Goal: Task Accomplishment & Management: Manage account settings

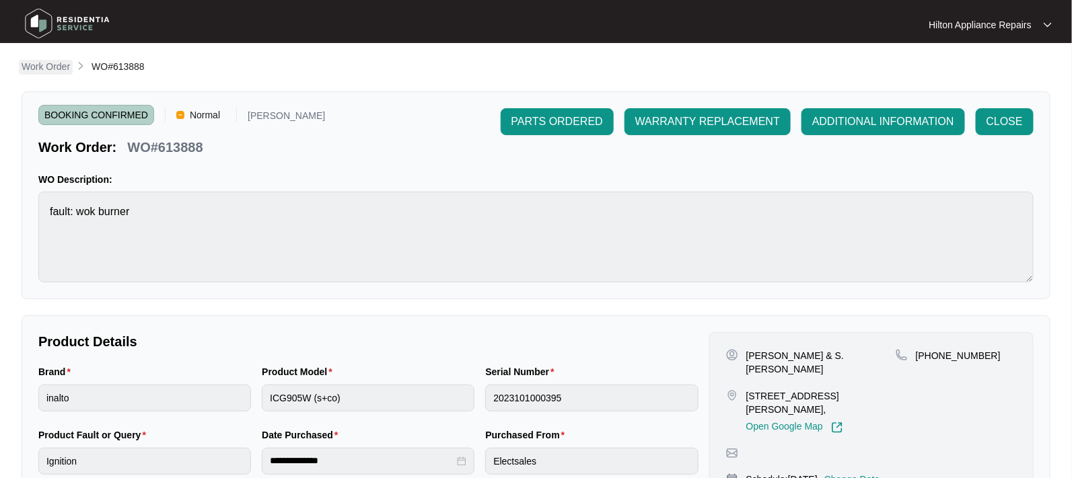
click at [31, 62] on p "Work Order" at bounding box center [46, 66] width 48 height 13
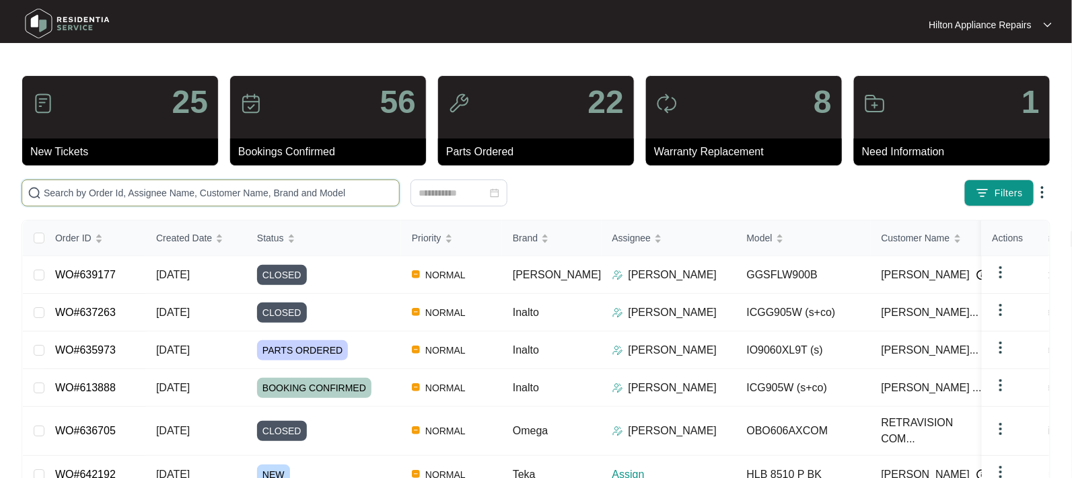
click at [61, 191] on input "text" at bounding box center [219, 193] width 350 height 15
paste input "642113)"
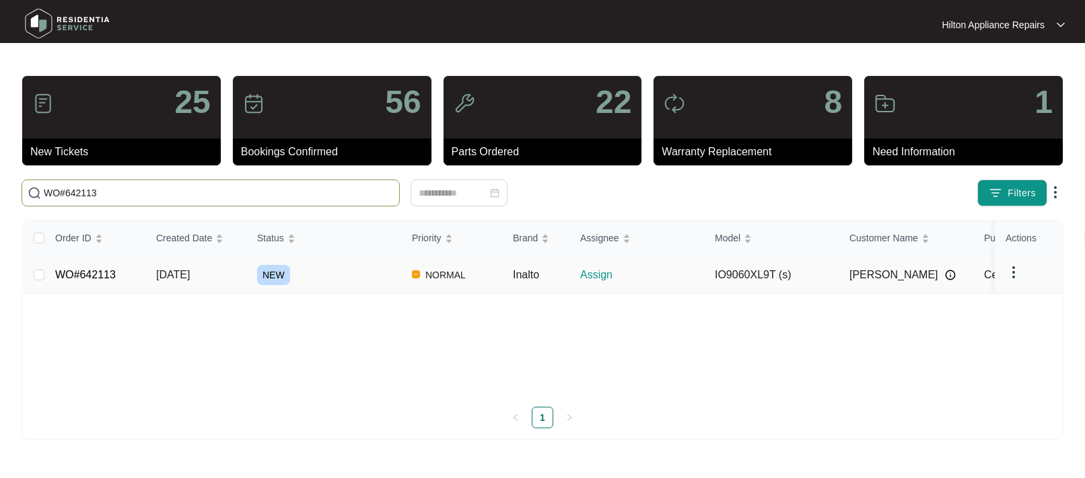
type input "WO#642113"
click at [174, 277] on span "[DATE]" at bounding box center [173, 274] width 34 height 11
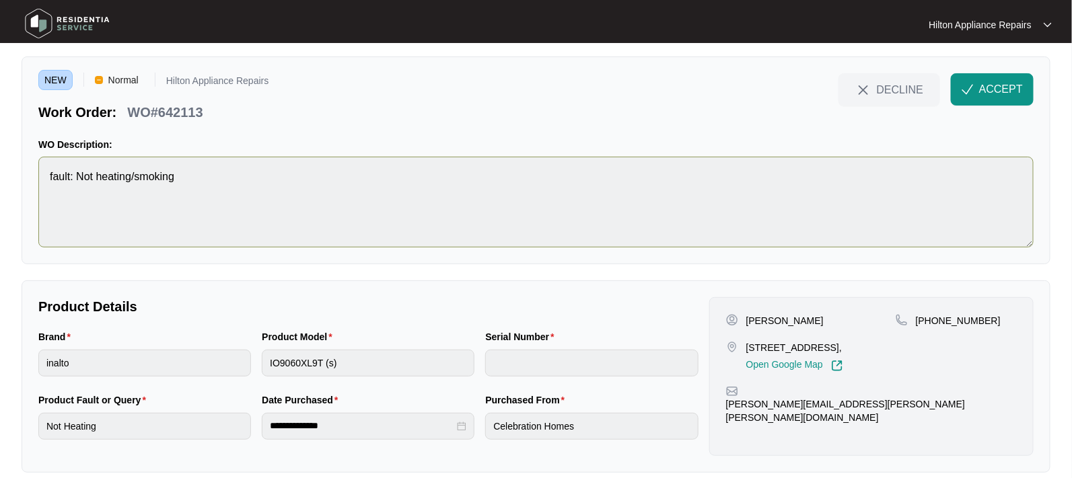
scroll to position [50, 0]
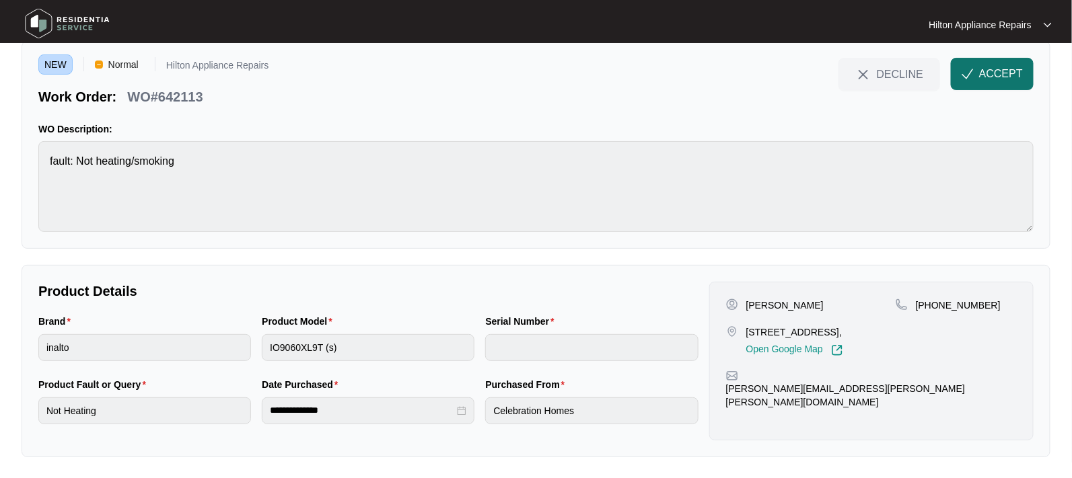
click at [997, 76] on span "ACCEPT" at bounding box center [1001, 74] width 44 height 16
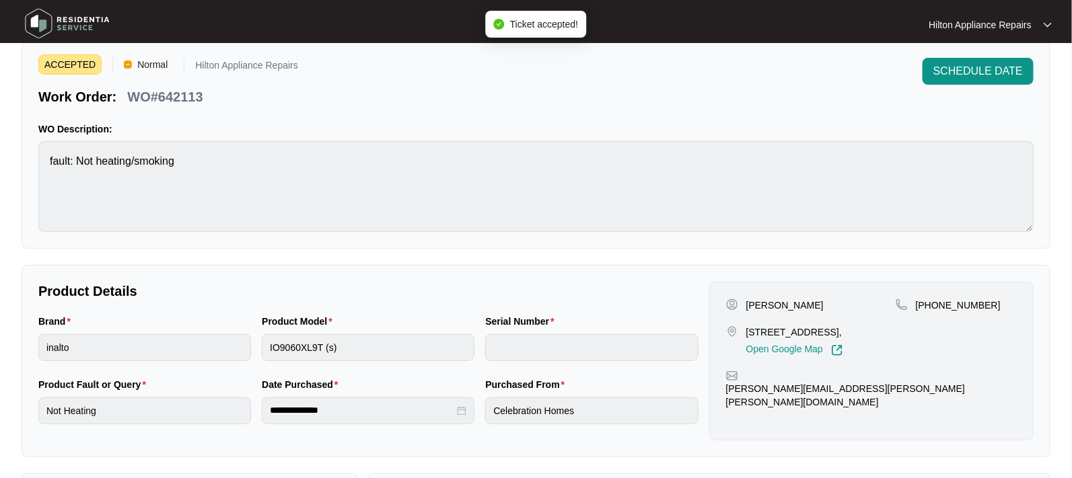
drag, startPoint x: 846, startPoint y: 332, endPoint x: 743, endPoint y: 331, distance: 103.0
click at [743, 331] on div "[STREET_ADDRESS], Open Google Map" at bounding box center [811, 341] width 170 height 31
copy p "[STREET_ADDRESS][PERSON_NAME]"
drag, startPoint x: 983, startPoint y: 308, endPoint x: 933, endPoint y: 304, distance: 49.9
click at [933, 304] on div "[PHONE_NUMBER]" at bounding box center [956, 305] width 121 height 13
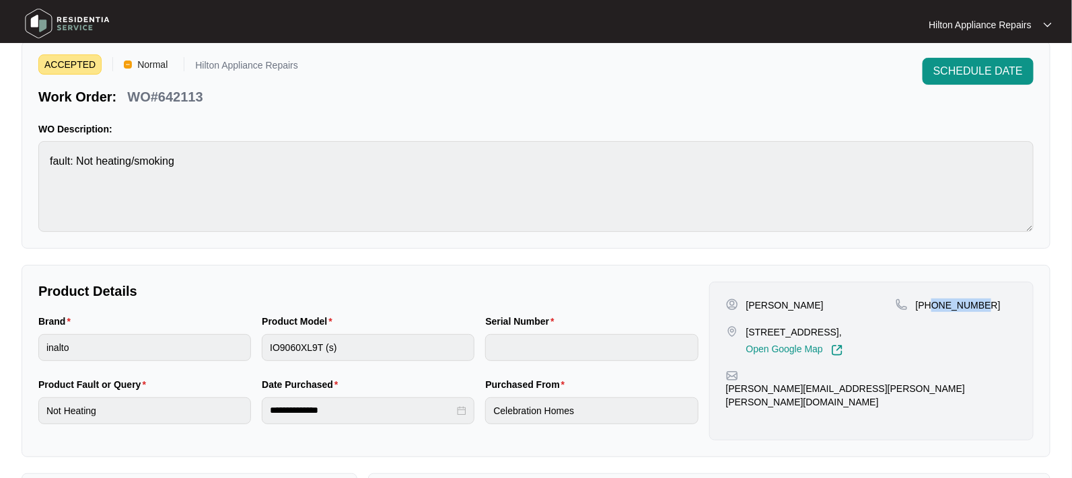
copy p "405989515"
drag, startPoint x: 871, startPoint y: 390, endPoint x: 742, endPoint y: 398, distance: 128.7
click at [742, 398] on div "[PERSON_NAME] [STREET_ADDRESS], Open Google Map [PHONE_NUMBER] [PERSON_NAME][EM…" at bounding box center [871, 361] width 324 height 159
copy p "[PERSON_NAME][EMAIL_ADDRESS][PERSON_NAME][PERSON_NAME][DOMAIN_NAME]"
click at [229, 341] on div "Brand inalto Product Model IO9060XL9T (s) Serial Number" at bounding box center [368, 345] width 671 height 63
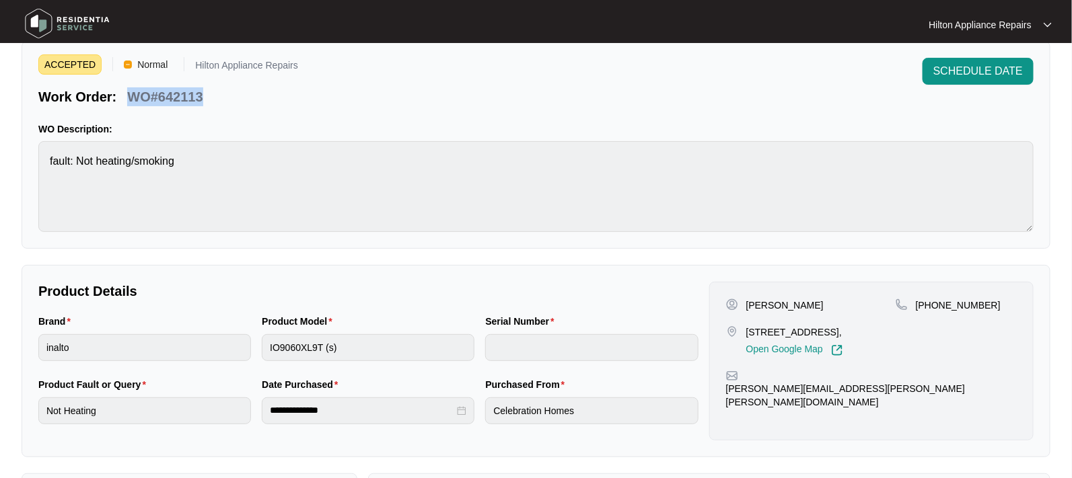
drag, startPoint x: 203, startPoint y: 97, endPoint x: 126, endPoint y: 91, distance: 77.0
click at [126, 91] on div "Work Order: WO#642113" at bounding box center [168, 95] width 260 height 24
copy p "WO#642113"
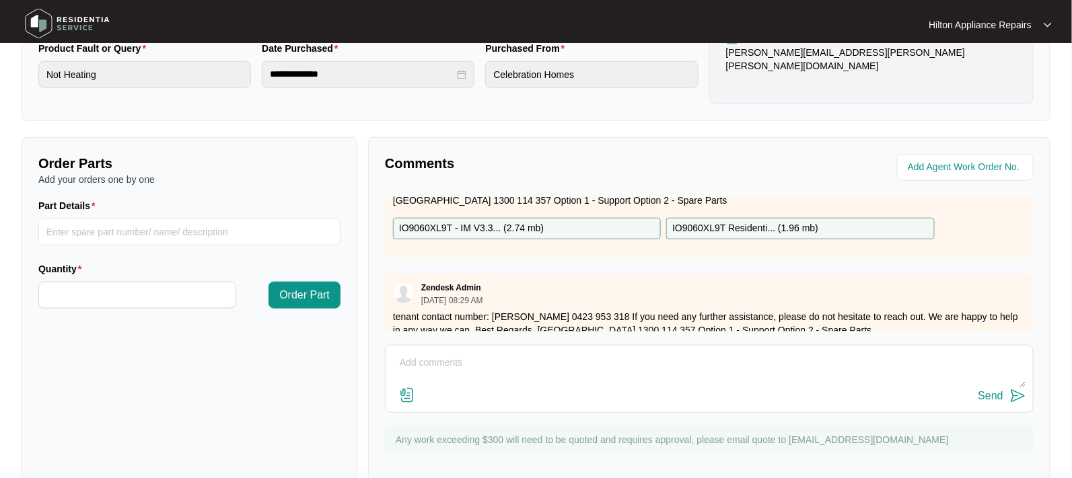
scroll to position [78, 0]
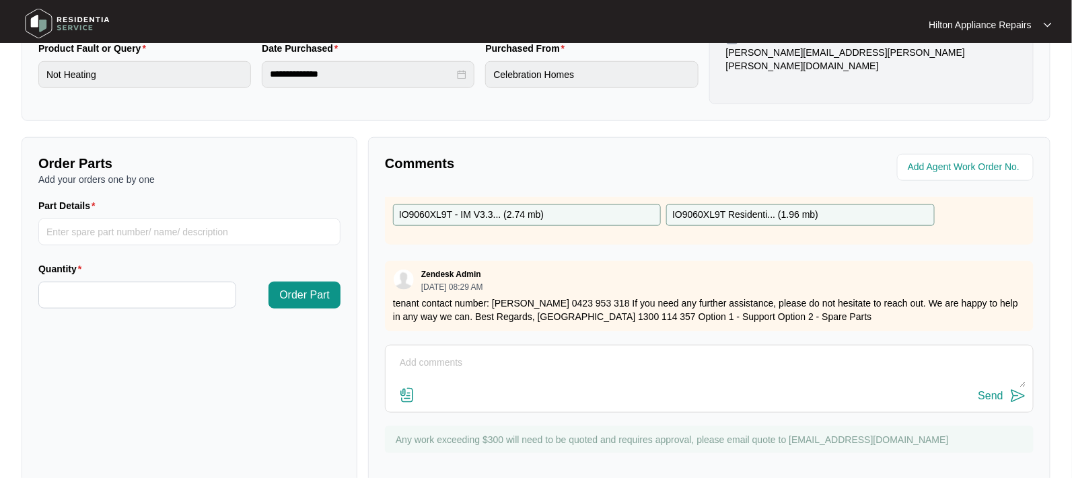
click at [431, 353] on textarea at bounding box center [709, 370] width 634 height 35
paste textarea "Called [PERSON_NAME] LMTC & texted"
type textarea "Called [PERSON_NAME] LMTC & texted"
click at [984, 391] on div "Send" at bounding box center [990, 396] width 25 height 12
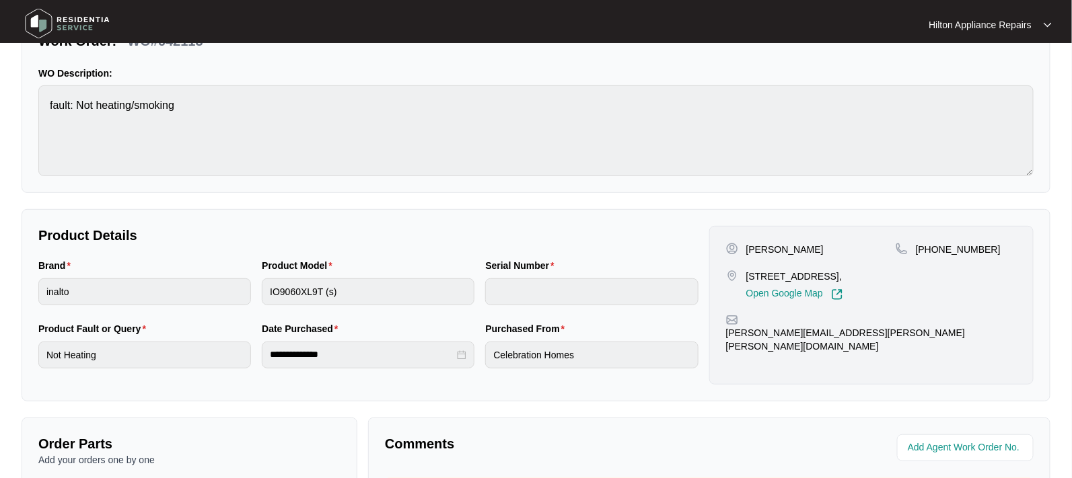
scroll to position [168, 0]
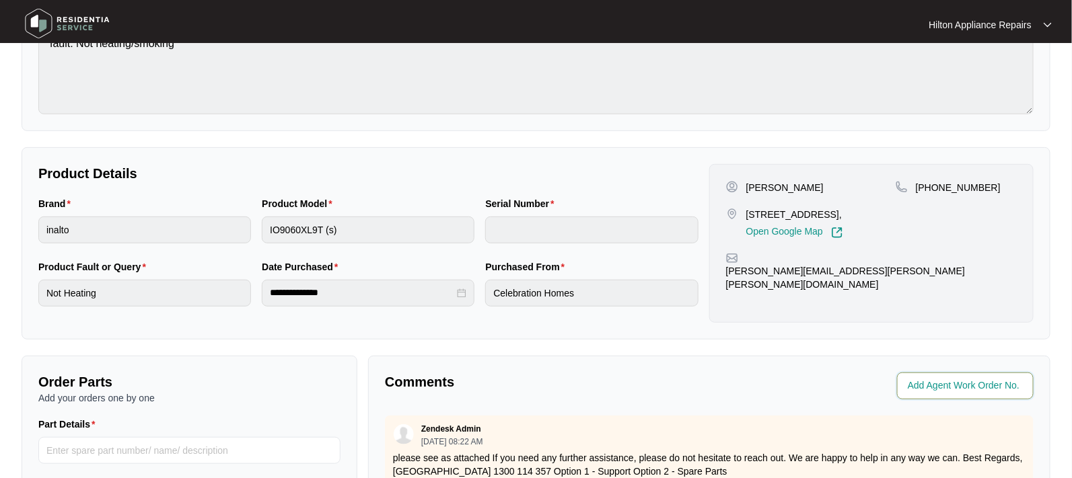
click at [939, 388] on input "string" at bounding box center [967, 386] width 118 height 16
type input "42306"
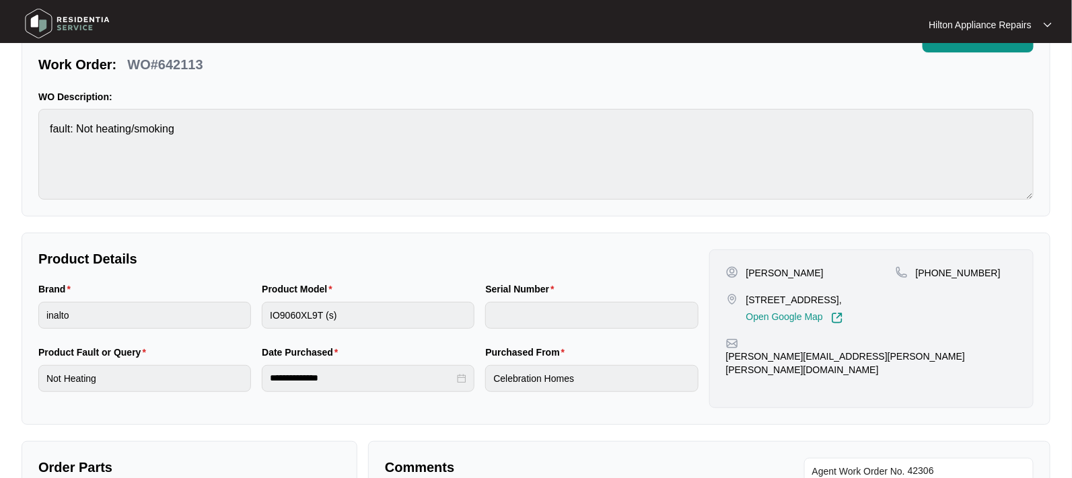
scroll to position [0, 0]
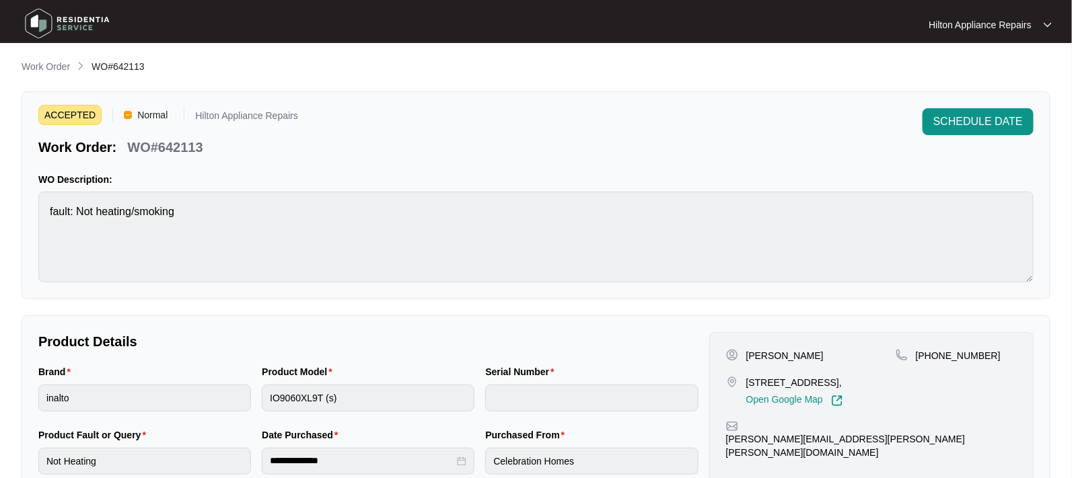
click at [624, 141] on div "ACCEPTED Normal Hilton Appliance Repairs Work Order: WO#642113 SCHEDULE DATE" at bounding box center [535, 132] width 995 height 48
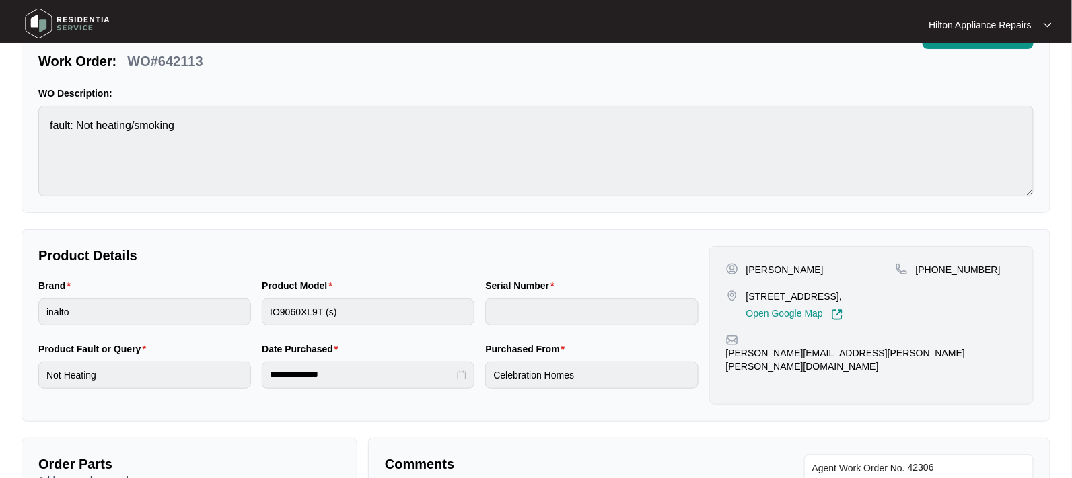
scroll to position [168, 0]
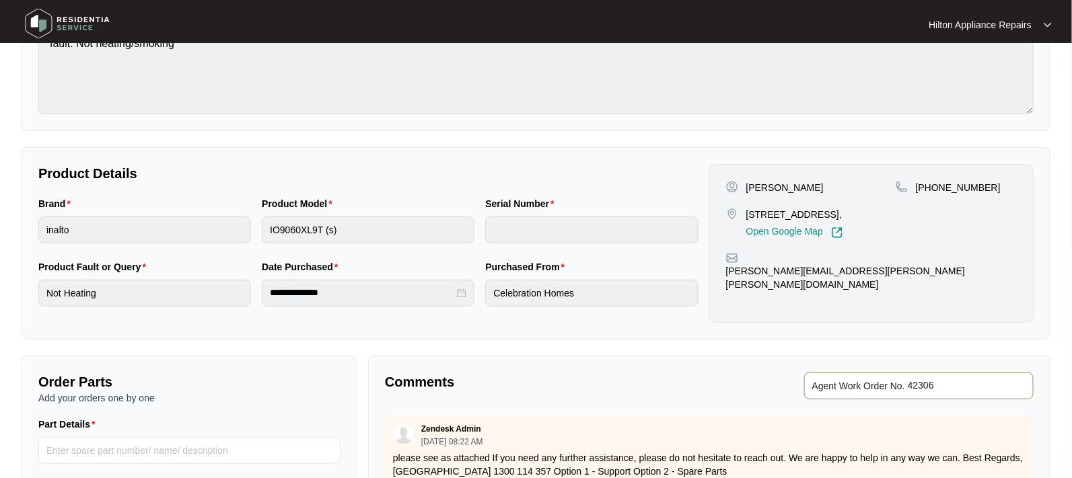
drag, startPoint x: 954, startPoint y: 390, endPoint x: 917, endPoint y: 385, distance: 37.3
click at [917, 385] on input "string" at bounding box center [967, 386] width 118 height 16
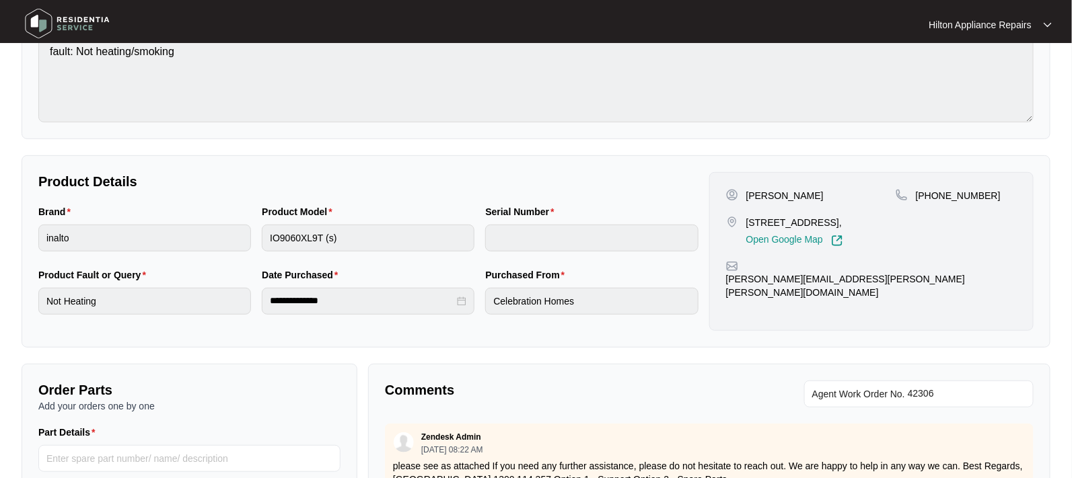
scroll to position [0, 0]
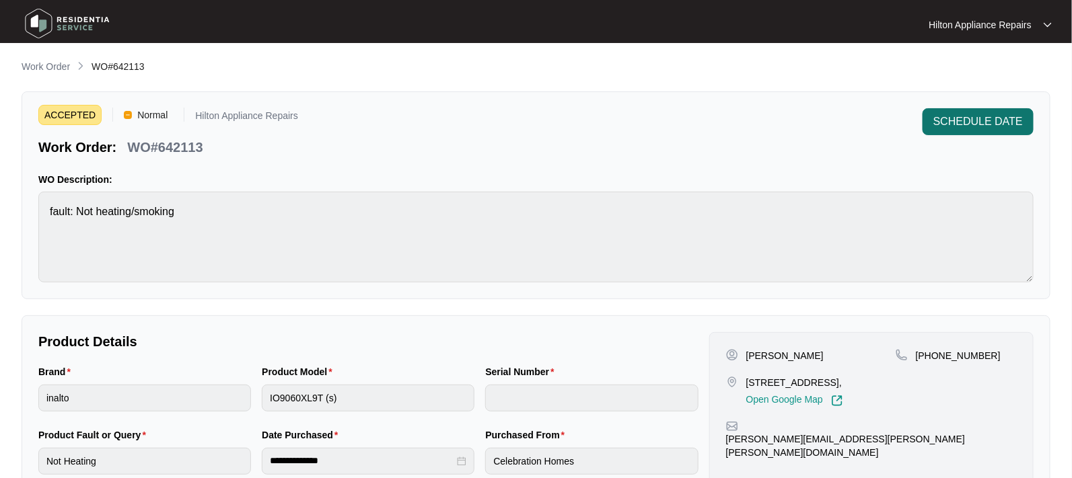
click at [958, 114] on span "SCHEDULE DATE" at bounding box center [977, 122] width 89 height 16
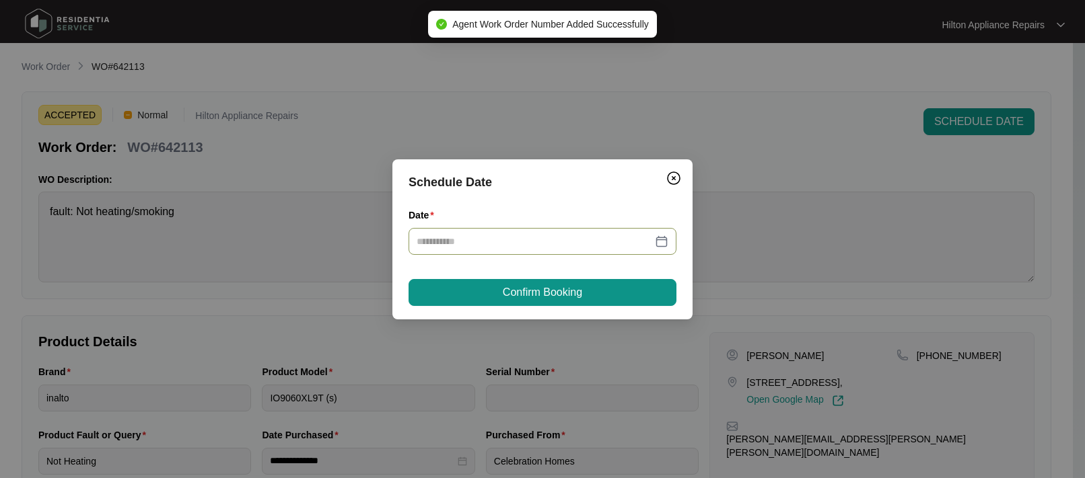
click at [662, 240] on div at bounding box center [543, 241] width 252 height 15
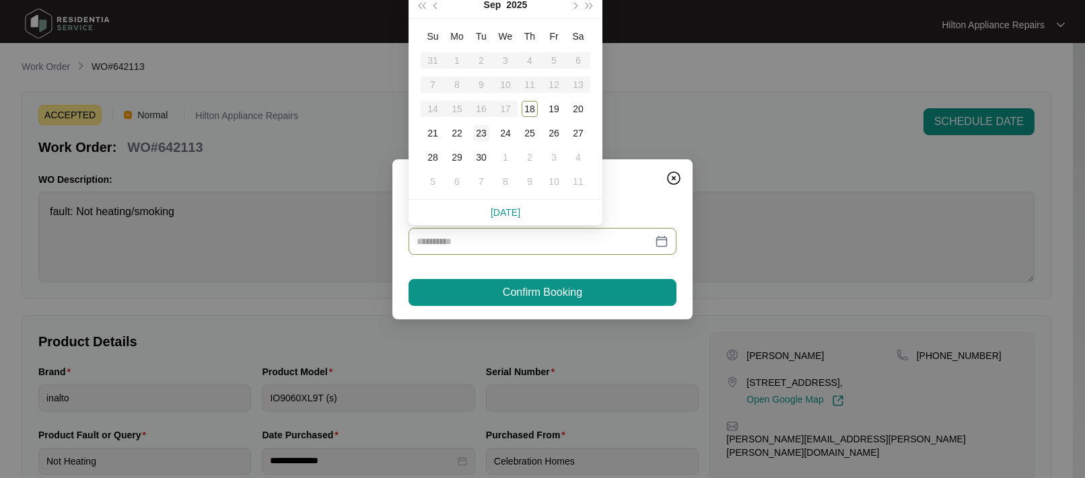
click at [484, 133] on div "23" at bounding box center [481, 133] width 16 height 16
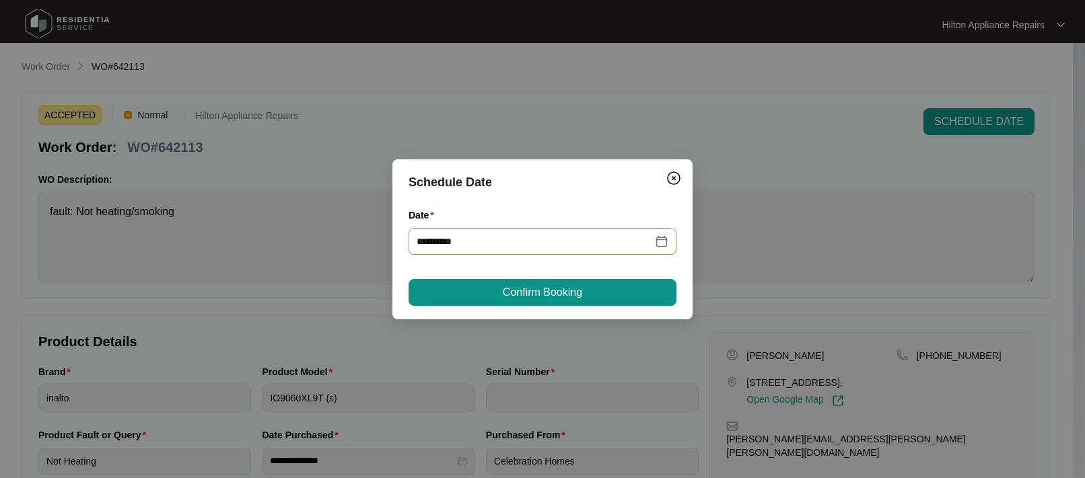
type input "**********"
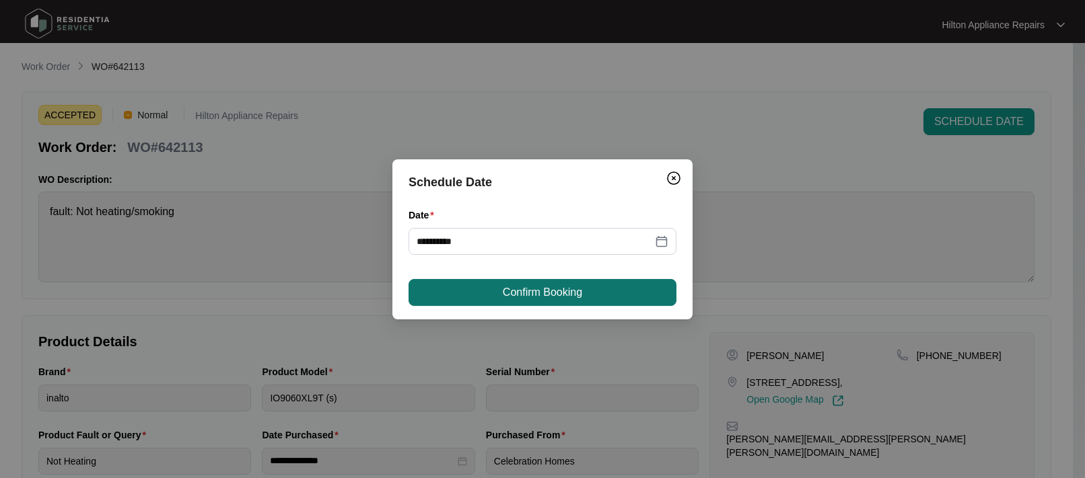
click at [534, 295] on span "Confirm Booking" at bounding box center [542, 293] width 79 height 16
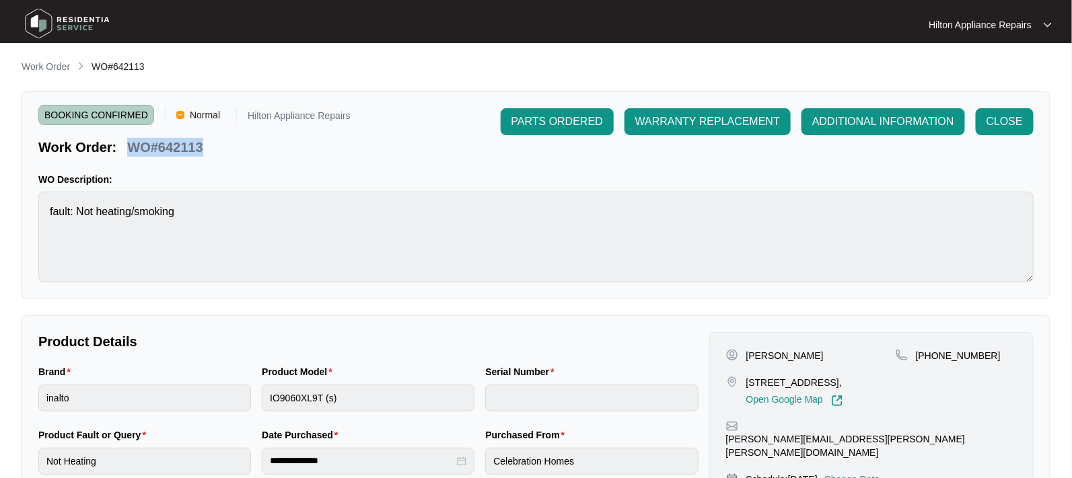
drag, startPoint x: 214, startPoint y: 149, endPoint x: 129, endPoint y: 146, distance: 84.8
click at [129, 146] on div "Work Order: WO#642113" at bounding box center [194, 145] width 312 height 24
copy p "WO#642113"
click at [31, 66] on p "Work Order" at bounding box center [46, 66] width 48 height 13
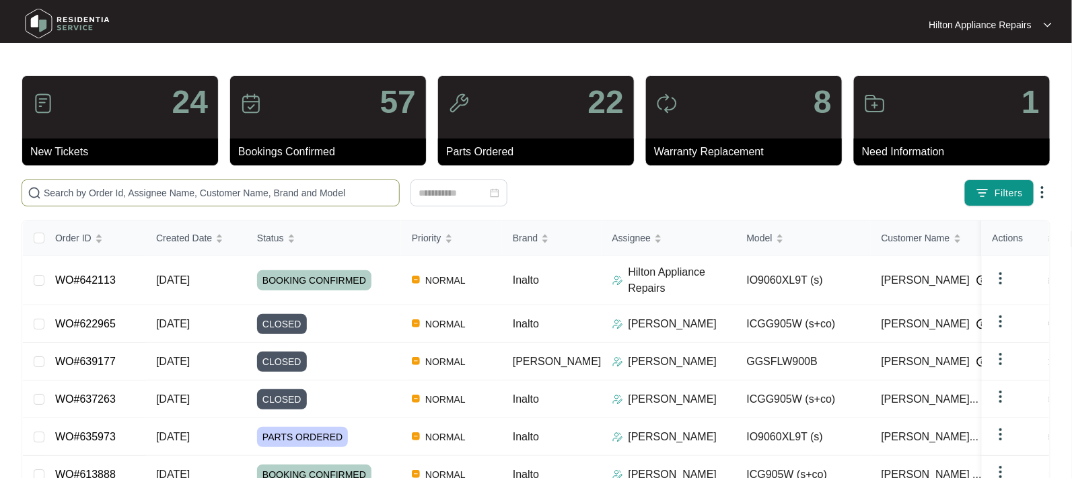
click at [62, 191] on input "text" at bounding box center [219, 193] width 350 height 15
paste input "WO#642113"
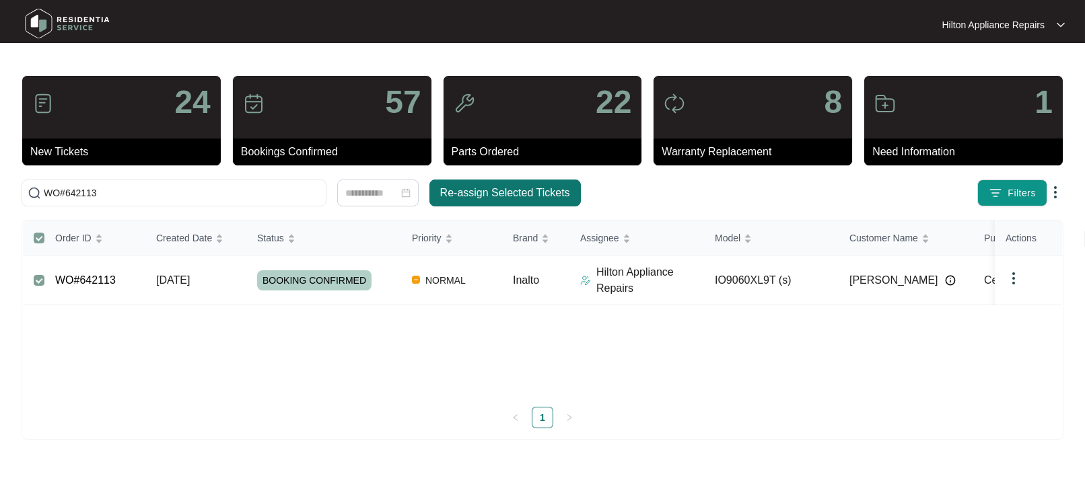
click at [520, 186] on span "Re-assign Selected Tickets" at bounding box center [505, 193] width 130 height 16
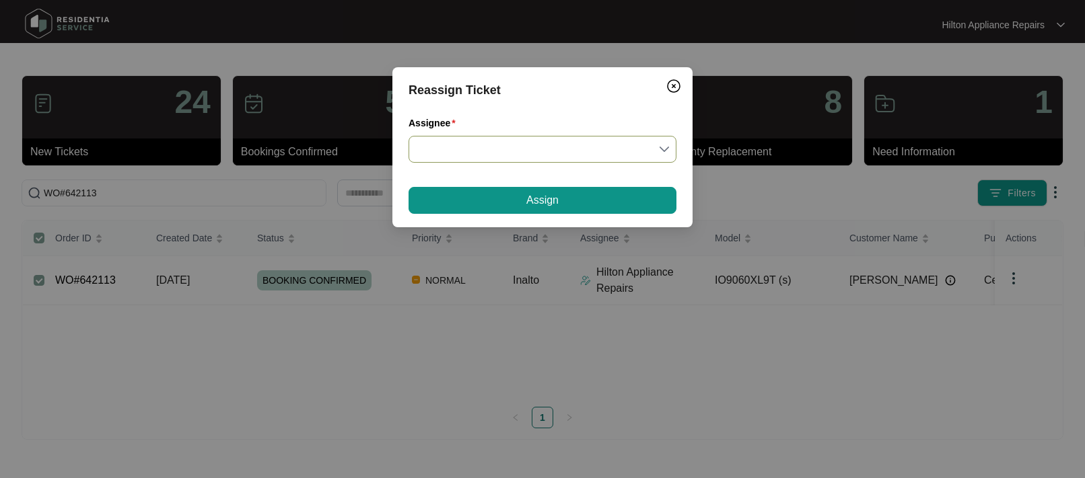
click at [666, 146] on input "Assignee" at bounding box center [543, 150] width 252 height 26
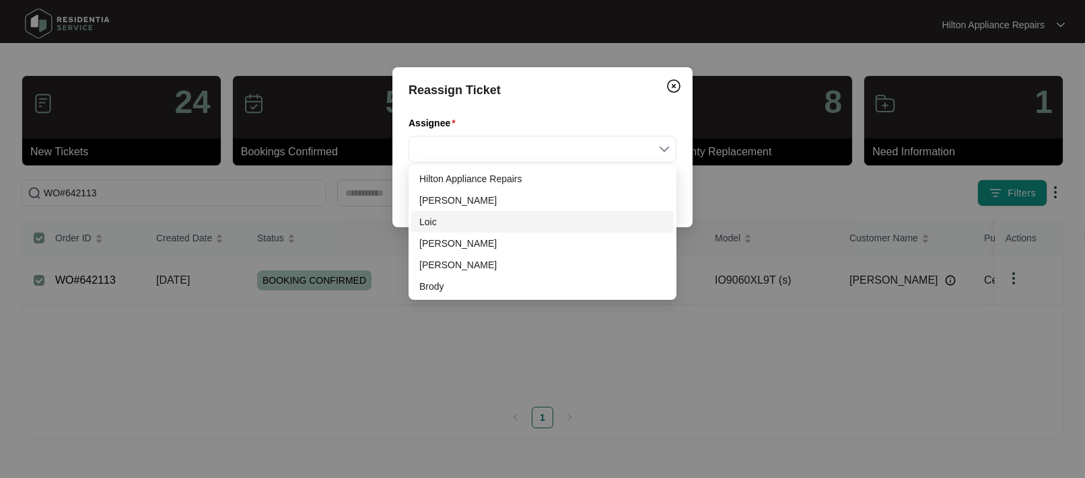
click at [445, 224] on div "Loic" at bounding box center [542, 222] width 246 height 15
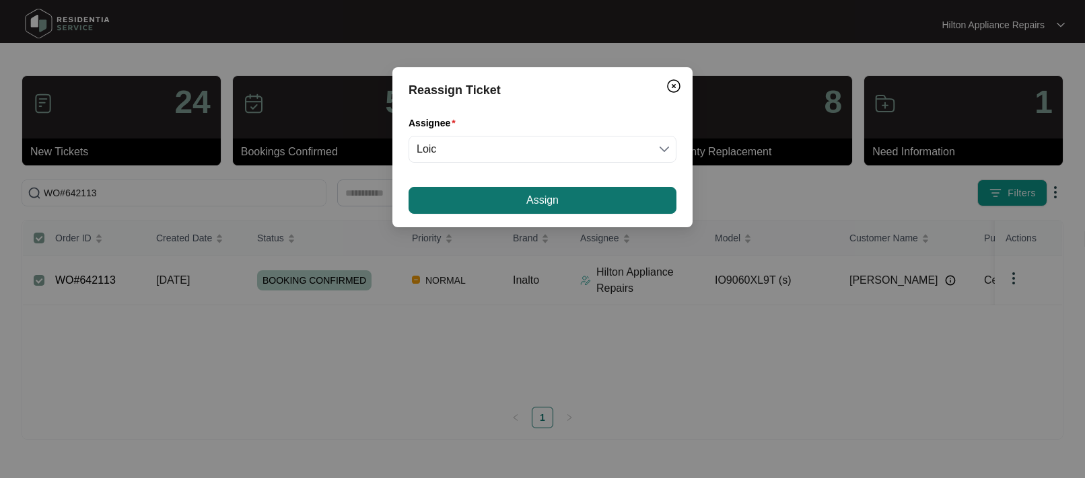
click at [516, 201] on button "Assign" at bounding box center [542, 200] width 268 height 27
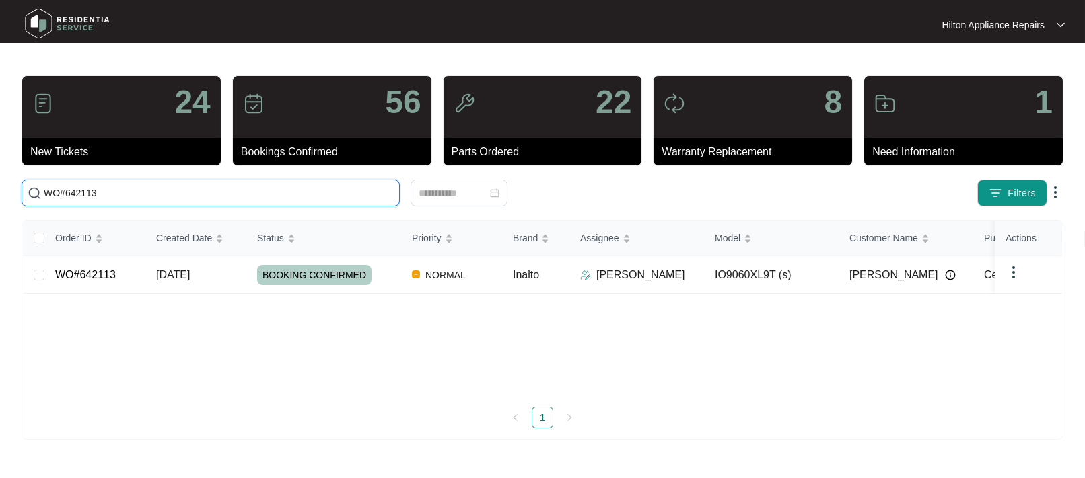
drag, startPoint x: 97, startPoint y: 194, endPoint x: -71, endPoint y: 192, distance: 168.2
click at [0, 192] on html "Hilton Appliance Repairs Hilton App... 24 New Tickets 56 Bookings Confirmed 22 …" at bounding box center [542, 239] width 1085 height 478
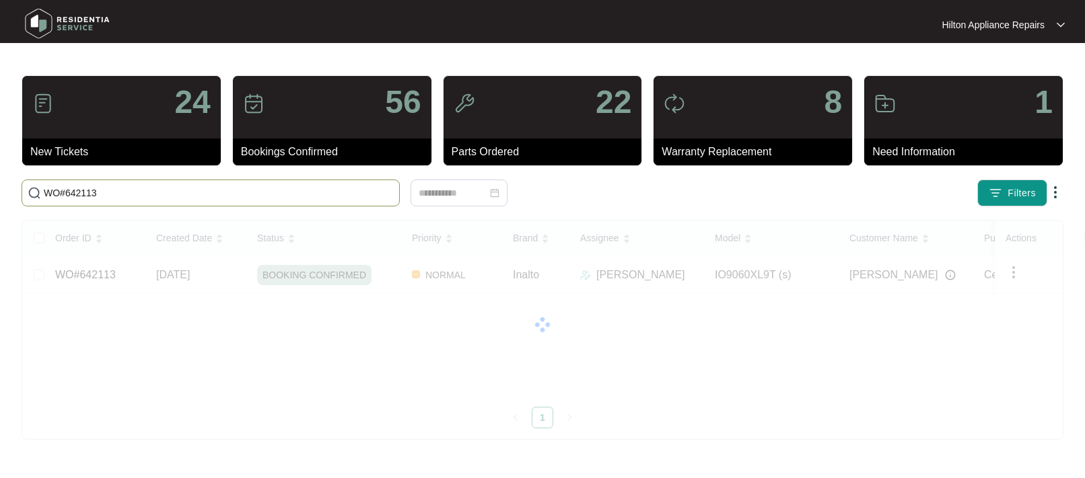
paste input "642164"
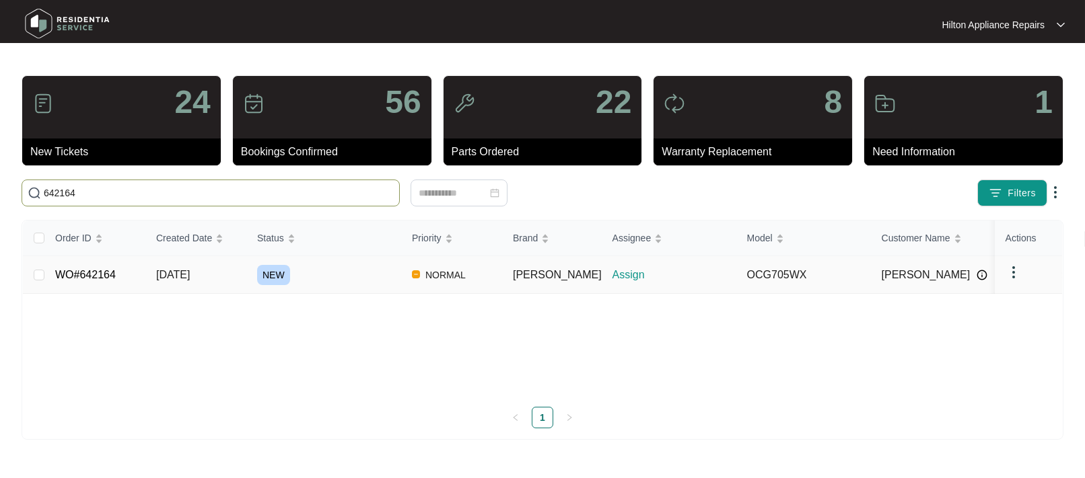
type input "642164"
click at [182, 273] on span "[DATE]" at bounding box center [173, 274] width 34 height 11
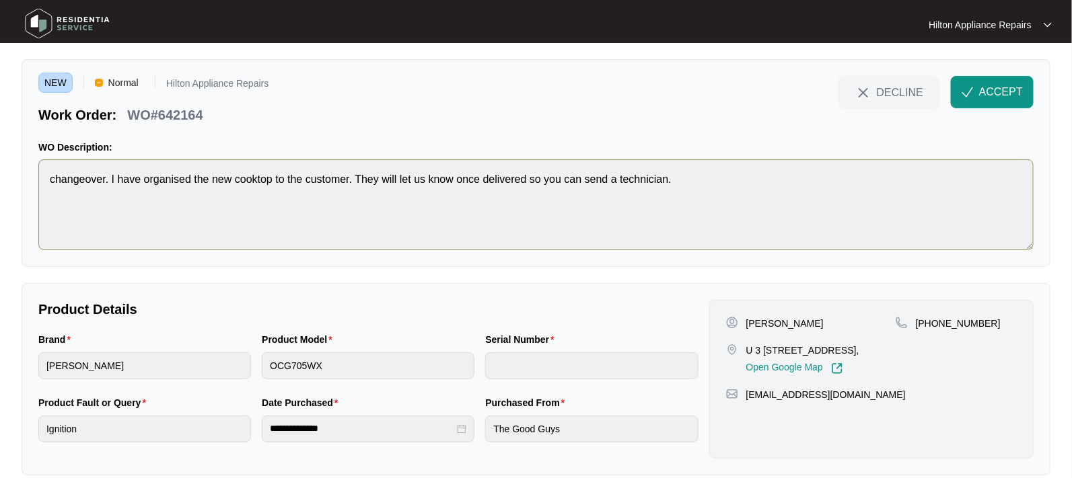
scroll to position [50, 0]
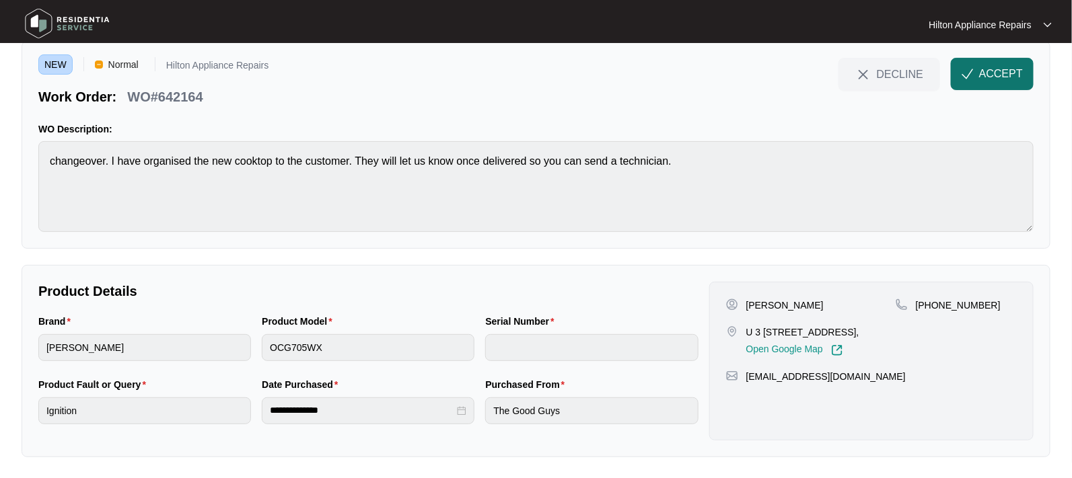
click at [1000, 69] on span "ACCEPT" at bounding box center [1001, 74] width 44 height 16
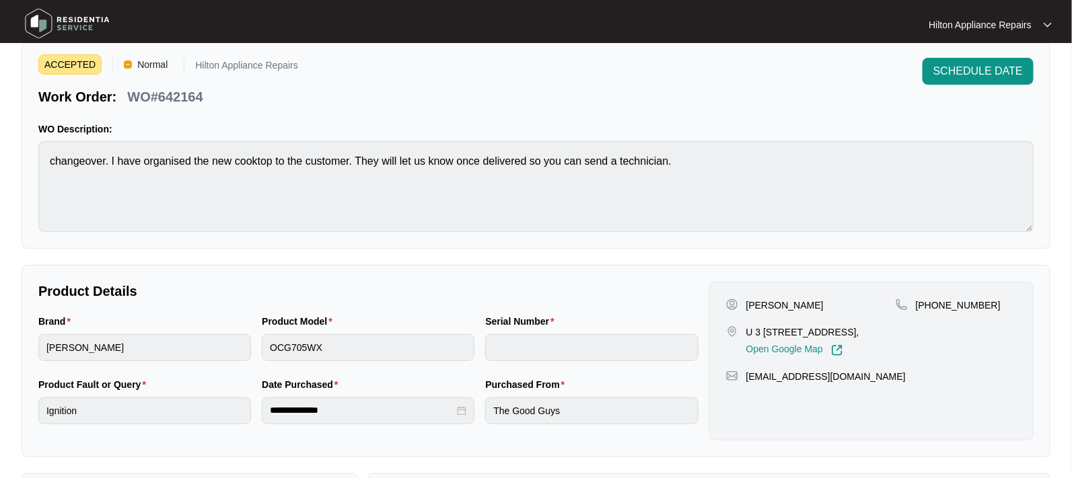
drag, startPoint x: 866, startPoint y: 328, endPoint x: 756, endPoint y: 323, distance: 109.8
click at [756, 323] on div "[PERSON_NAME] U [STREET_ADDRESS], Open Google Map" at bounding box center [811, 328] width 170 height 58
copy p "[STREET_ADDRESS]"
drag, startPoint x: 783, startPoint y: 303, endPoint x: 748, endPoint y: 300, distance: 35.2
click at [749, 299] on p "[PERSON_NAME]" at bounding box center [784, 305] width 77 height 13
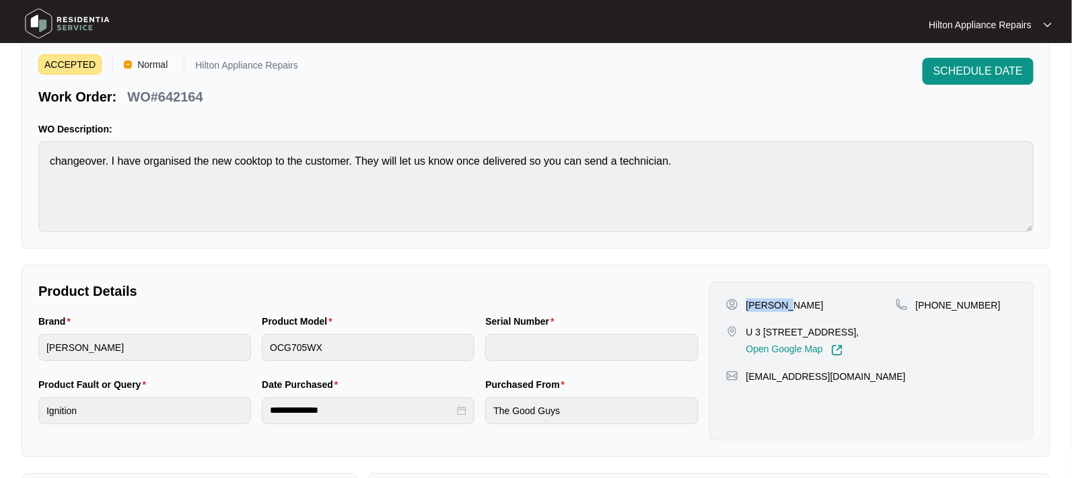
copy p "[PERSON_NAME]"
drag, startPoint x: 810, startPoint y: 304, endPoint x: 786, endPoint y: 303, distance: 23.6
click at [786, 303] on p "[PERSON_NAME]" at bounding box center [784, 305] width 77 height 13
copy p "[PERSON_NAME]"
drag, startPoint x: 984, startPoint y: 301, endPoint x: 933, endPoint y: 300, distance: 50.5
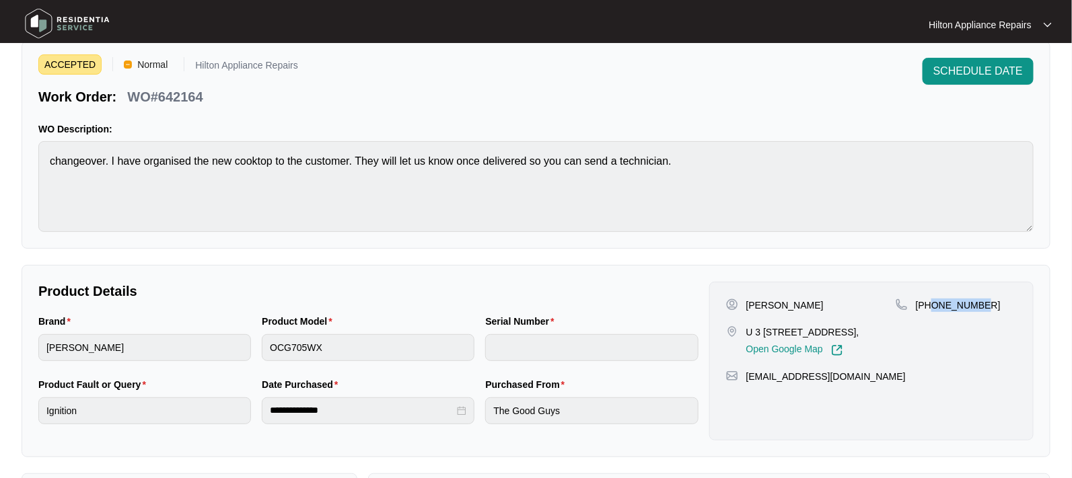
click at [933, 300] on div "[PHONE_NUMBER]" at bounding box center [956, 305] width 121 height 13
copy p "447264504"
drag, startPoint x: 884, startPoint y: 394, endPoint x: 747, endPoint y: 387, distance: 137.4
click at [747, 384] on div "[EMAIL_ADDRESS][DOMAIN_NAME]" at bounding box center [871, 376] width 291 height 13
copy p "[EMAIL_ADDRESS][DOMAIN_NAME]"
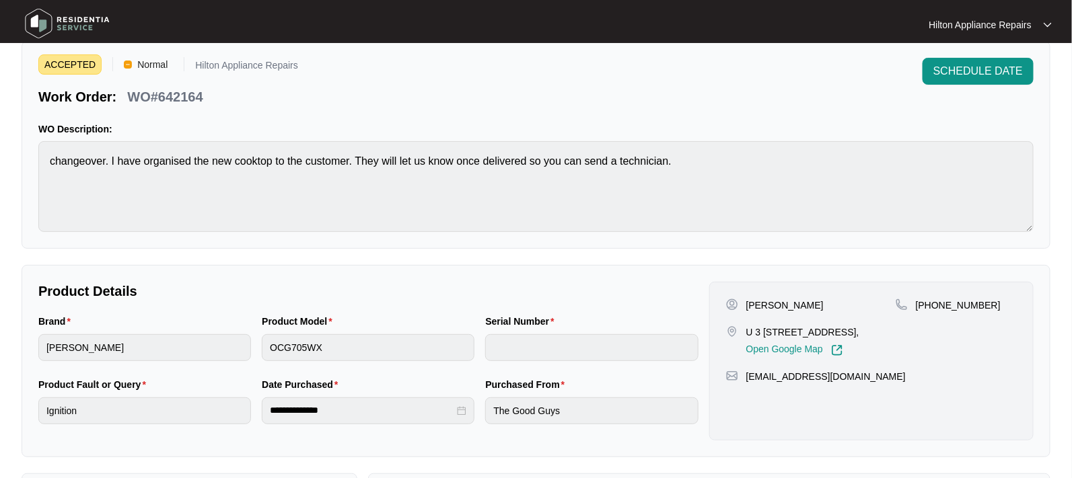
click at [246, 340] on div "Brand [PERSON_NAME] Product Model OCG705WX Serial Number" at bounding box center [368, 345] width 671 height 63
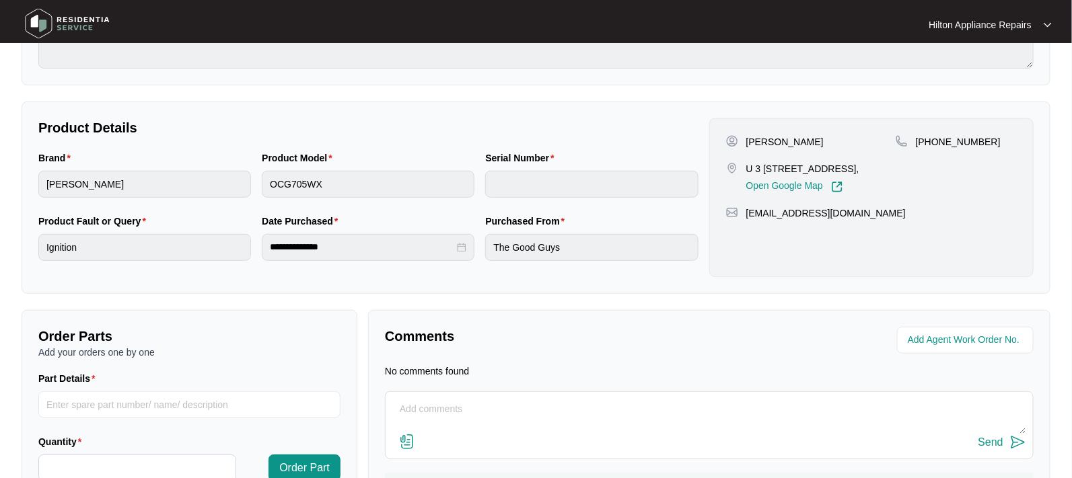
scroll to position [286, 0]
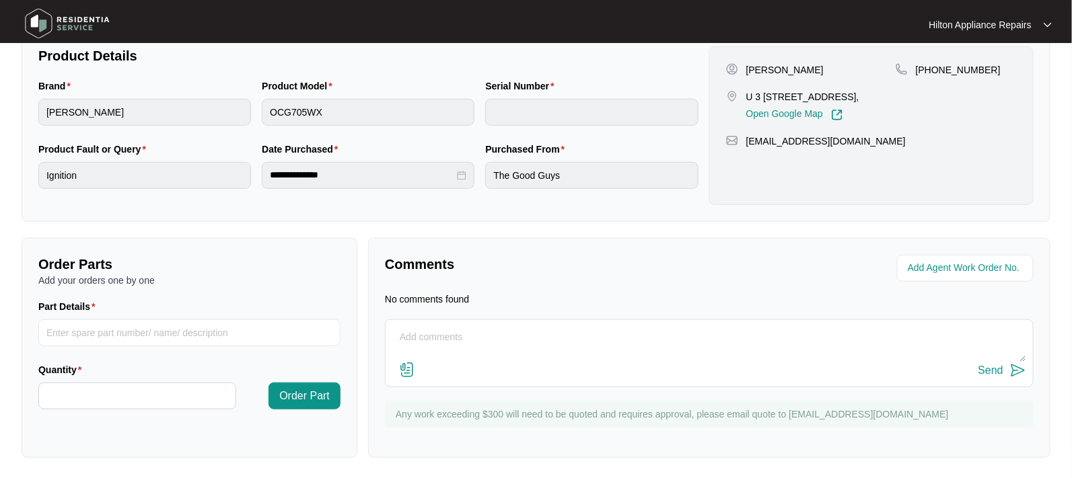
click at [314, 242] on div "Order Parts Add your orders one by one Part Details Quantity Order Part" at bounding box center [190, 348] width 336 height 220
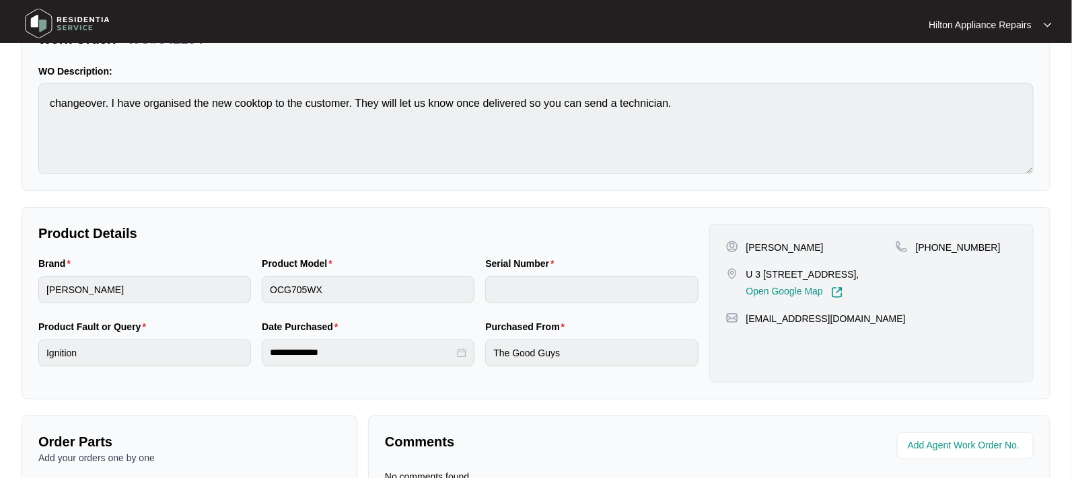
scroll to position [0, 0]
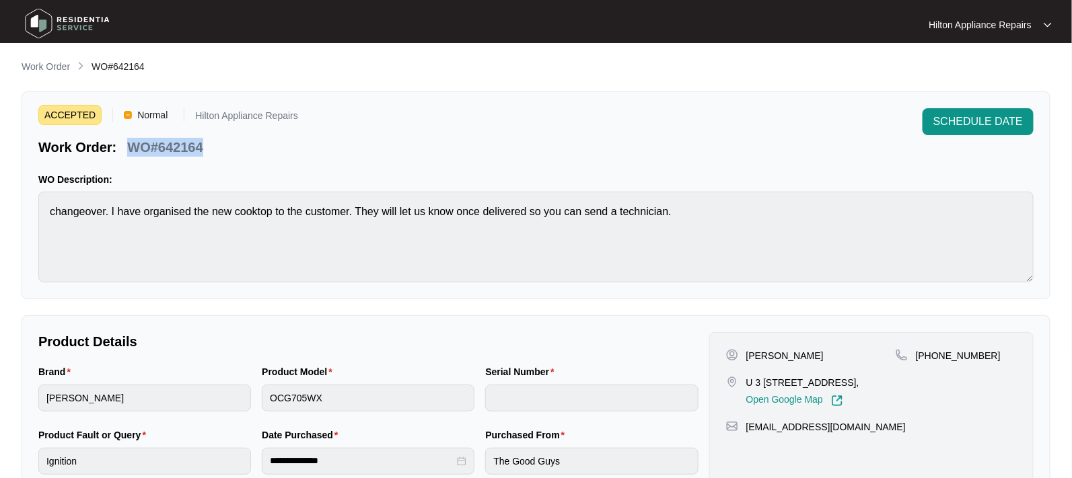
drag, startPoint x: 188, startPoint y: 150, endPoint x: 127, endPoint y: 143, distance: 62.4
click at [127, 143] on div "Work Order: WO#642164" at bounding box center [168, 145] width 260 height 24
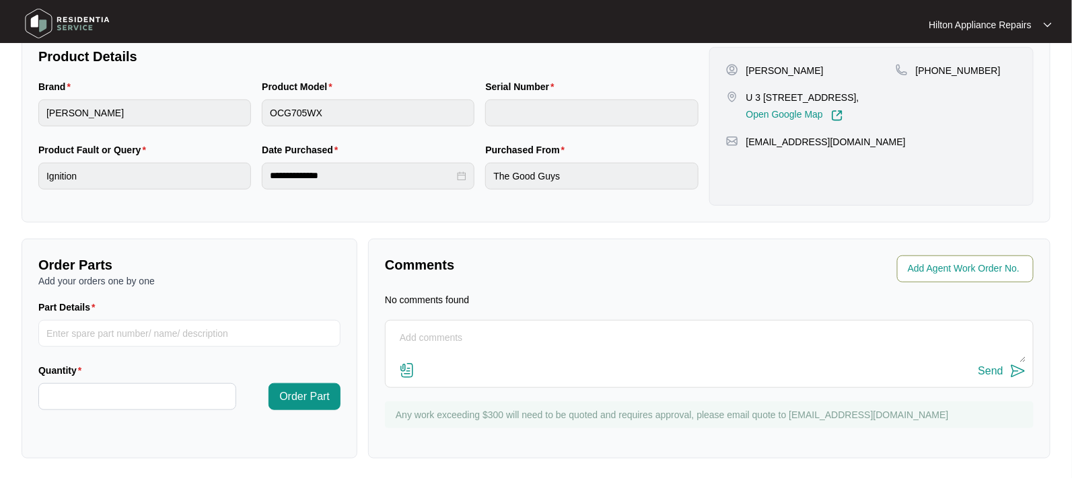
scroll to position [286, 0]
drag, startPoint x: 929, startPoint y: 262, endPoint x: 967, endPoint y: 264, distance: 38.4
click at [929, 262] on input "string" at bounding box center [967, 268] width 118 height 16
type input "42310"
click at [707, 283] on div "Comments Agent Work Order No. No comments found Send Any work exceeding $300 wi…" at bounding box center [709, 348] width 682 height 220
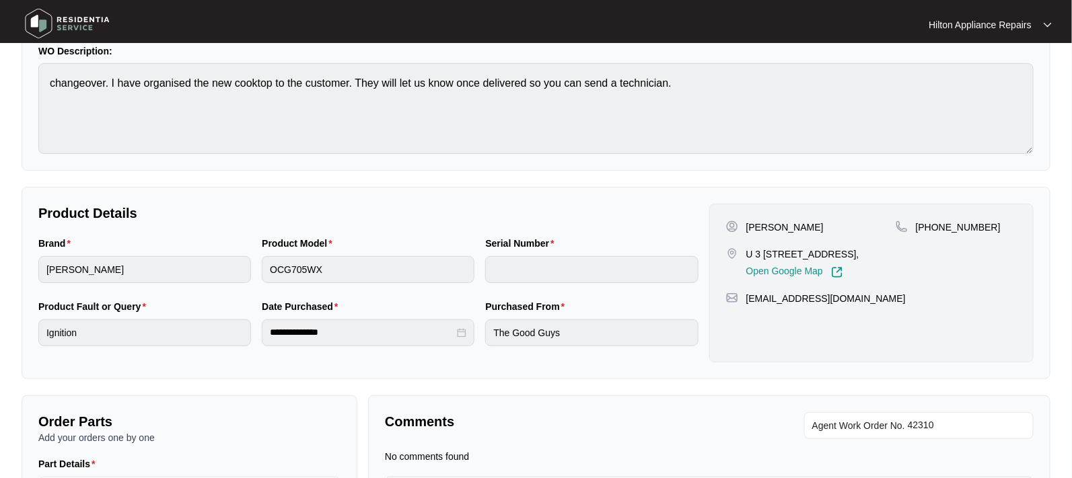
scroll to position [0, 0]
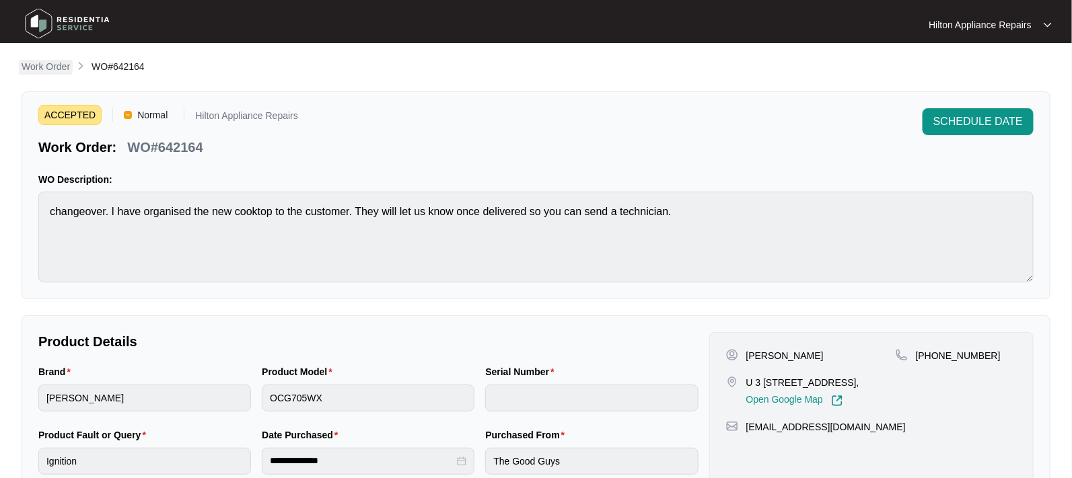
click at [42, 65] on p "Work Order" at bounding box center [46, 66] width 48 height 13
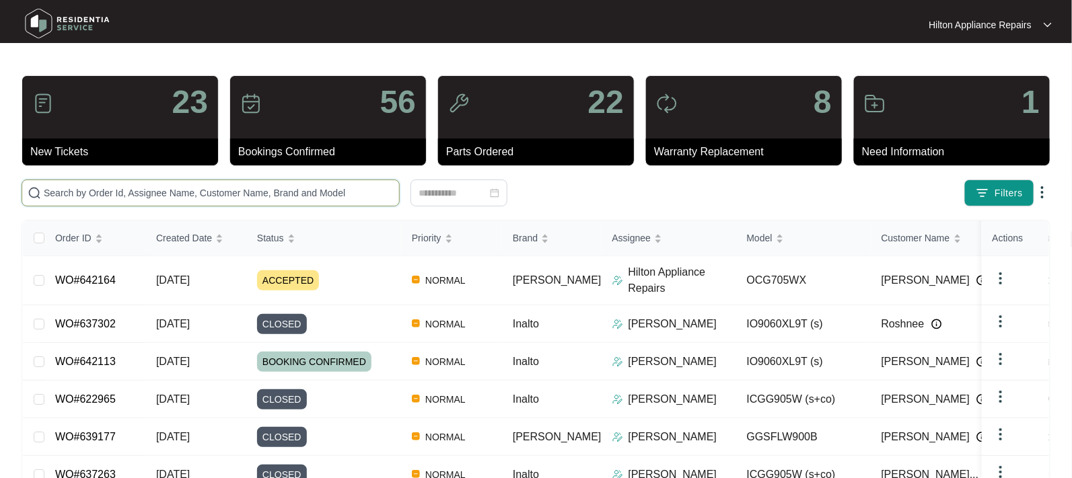
click at [65, 192] on input "text" at bounding box center [219, 193] width 350 height 15
paste input "642192"
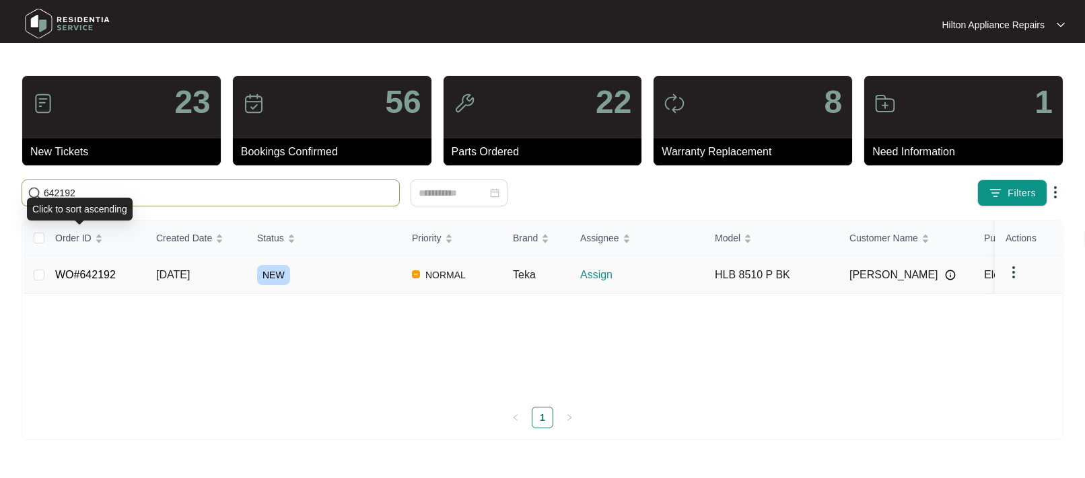
type input "642192"
click at [186, 276] on span "[DATE]" at bounding box center [173, 274] width 34 height 11
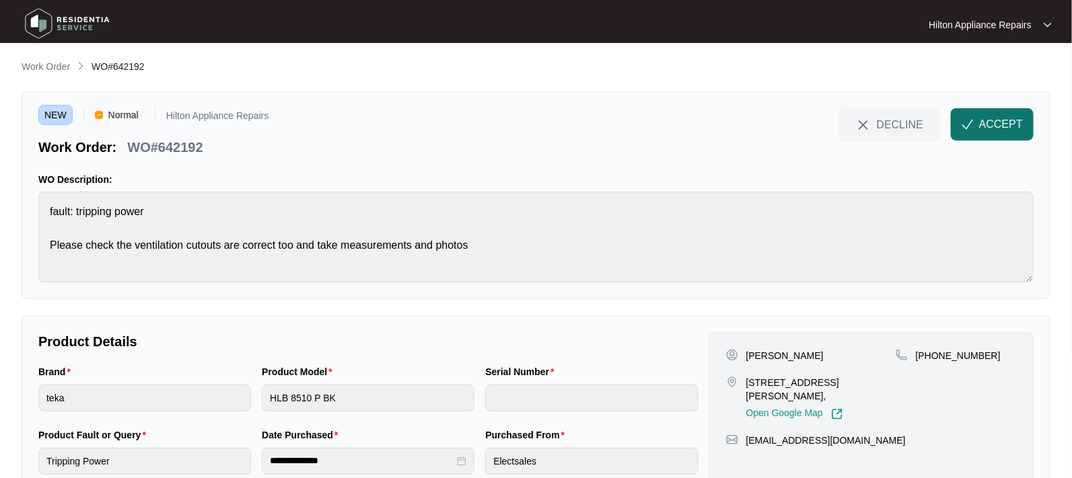
click at [989, 118] on span "ACCEPT" at bounding box center [1001, 124] width 44 height 16
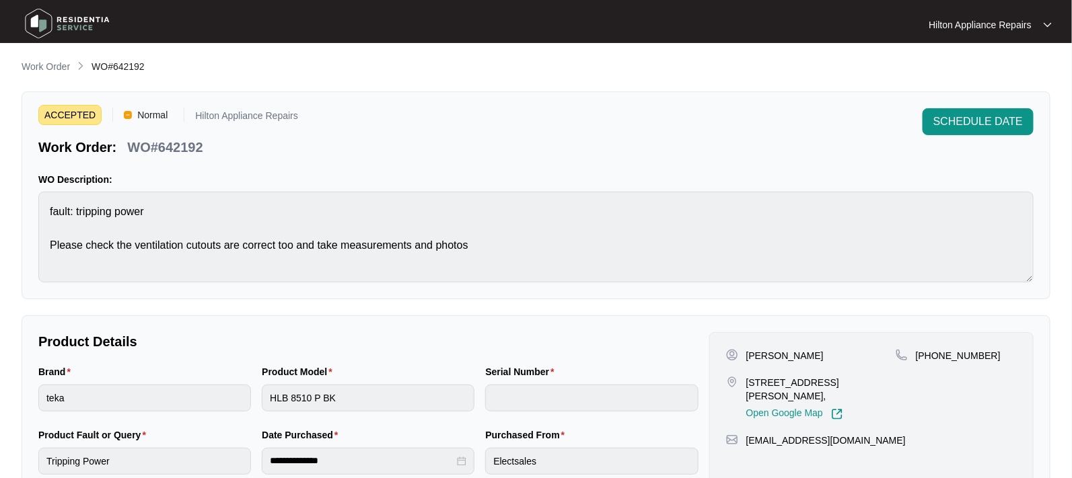
click at [260, 387] on div "Product Model HLB 8510 P BK" at bounding box center [367, 396] width 223 height 63
drag, startPoint x: 768, startPoint y: 355, endPoint x: 747, endPoint y: 351, distance: 21.8
click at [747, 351] on p "[PERSON_NAME]" at bounding box center [784, 355] width 77 height 13
drag, startPoint x: 799, startPoint y: 359, endPoint x: 770, endPoint y: 359, distance: 29.6
click at [770, 359] on div "[PERSON_NAME]" at bounding box center [811, 355] width 170 height 13
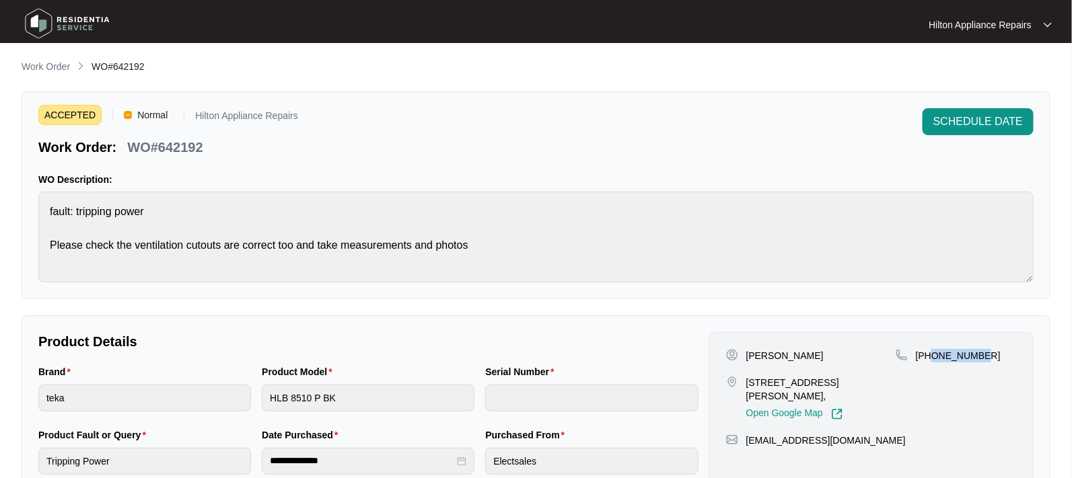
drag, startPoint x: 998, startPoint y: 357, endPoint x: 933, endPoint y: 353, distance: 64.7
click at [933, 353] on div "[PHONE_NUMBER]" at bounding box center [956, 355] width 121 height 13
drag, startPoint x: 856, startPoint y: 439, endPoint x: 742, endPoint y: 443, distance: 113.8
click at [742, 443] on div "[EMAIL_ADDRESS][DOMAIN_NAME]" at bounding box center [871, 440] width 291 height 13
click at [254, 388] on div "Brand teka Product Model HLB 8510 P BK Serial Number" at bounding box center [368, 396] width 671 height 63
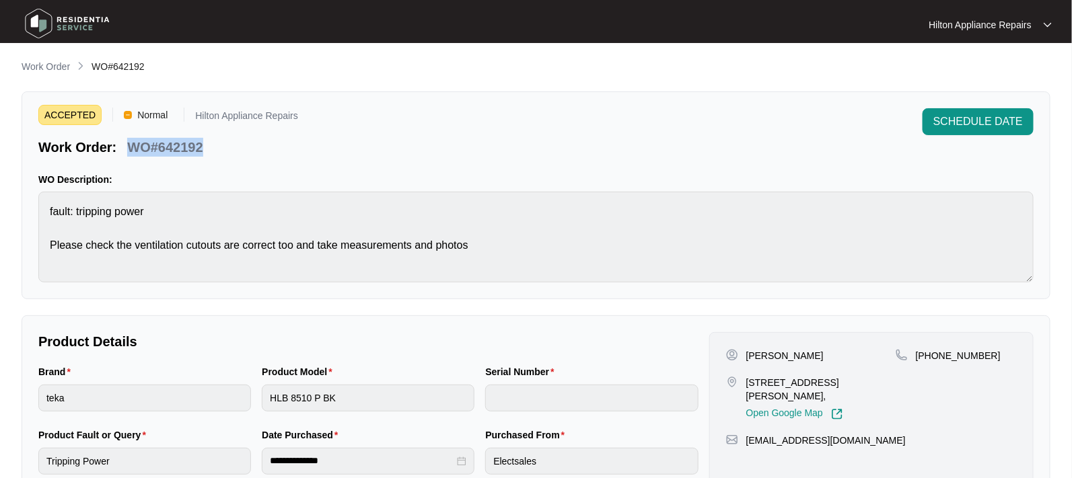
drag, startPoint x: 211, startPoint y: 153, endPoint x: 130, endPoint y: 143, distance: 81.4
click at [130, 143] on div "Work Order: WO#642192" at bounding box center [168, 145] width 260 height 24
click at [233, 396] on div "Brand teka Product Model HLB 8510 P BK Serial Number" at bounding box center [368, 396] width 671 height 63
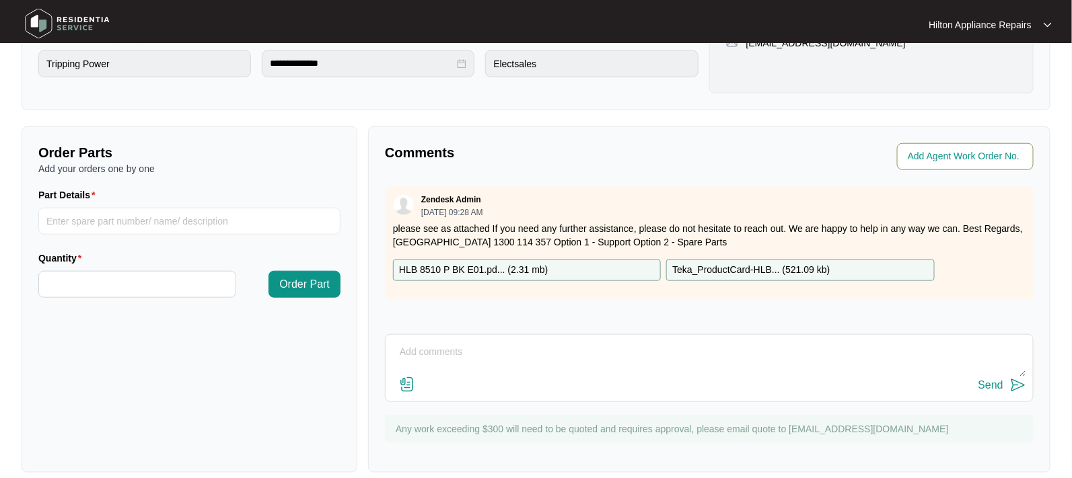
scroll to position [413, 0]
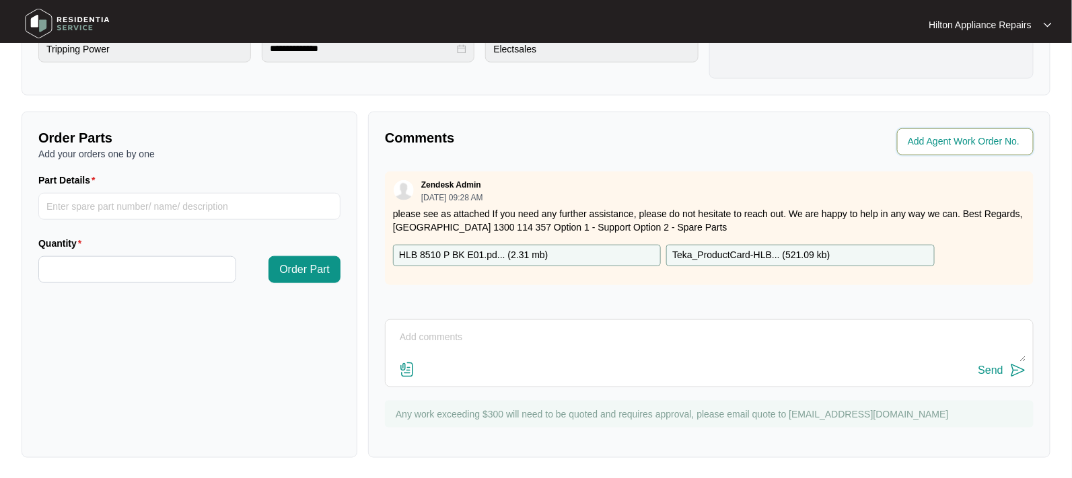
click at [930, 145] on input "string" at bounding box center [967, 142] width 118 height 16
type input "42312"
click at [626, 143] on p "Comments" at bounding box center [542, 138] width 315 height 19
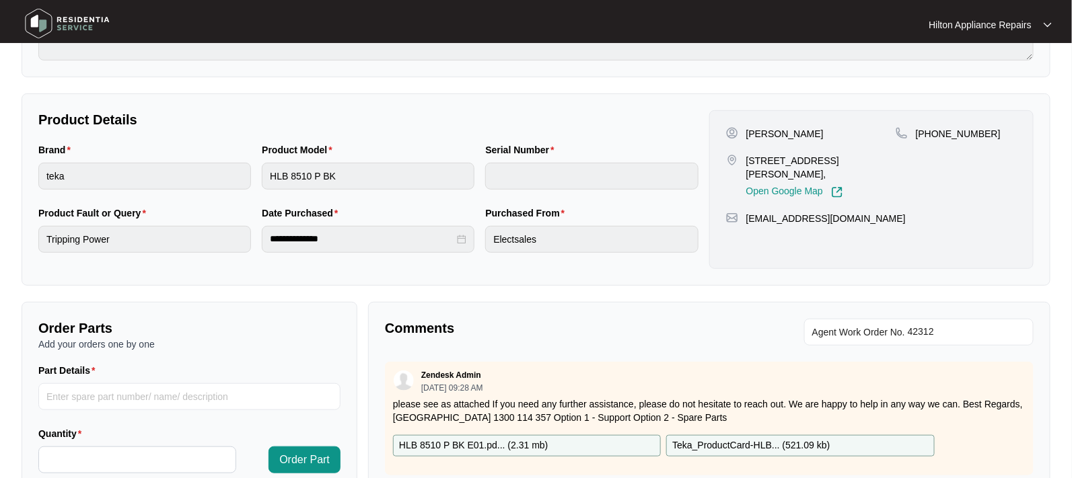
scroll to position [0, 0]
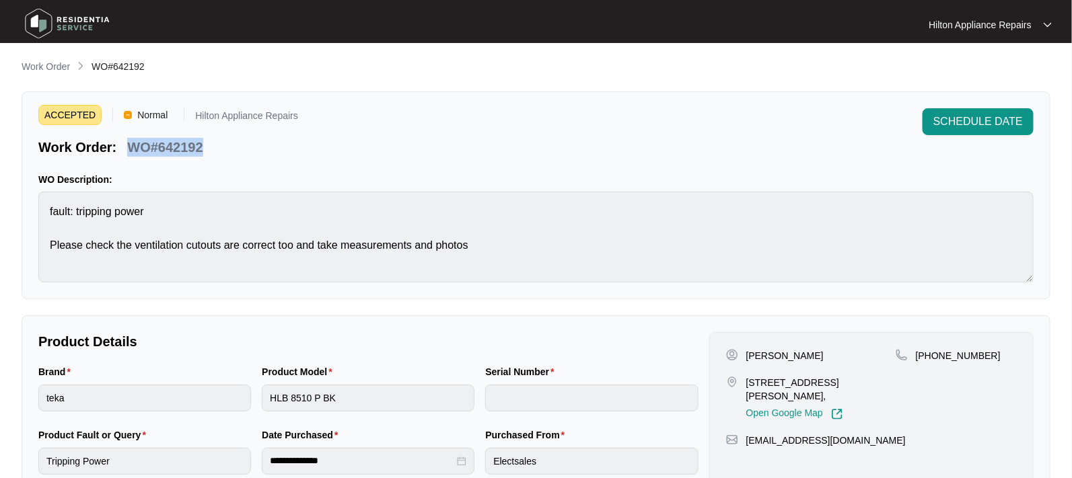
drag, startPoint x: 208, startPoint y: 149, endPoint x: 132, endPoint y: 137, distance: 77.0
click at [132, 137] on div "Work Order: WO#642192" at bounding box center [168, 145] width 260 height 24
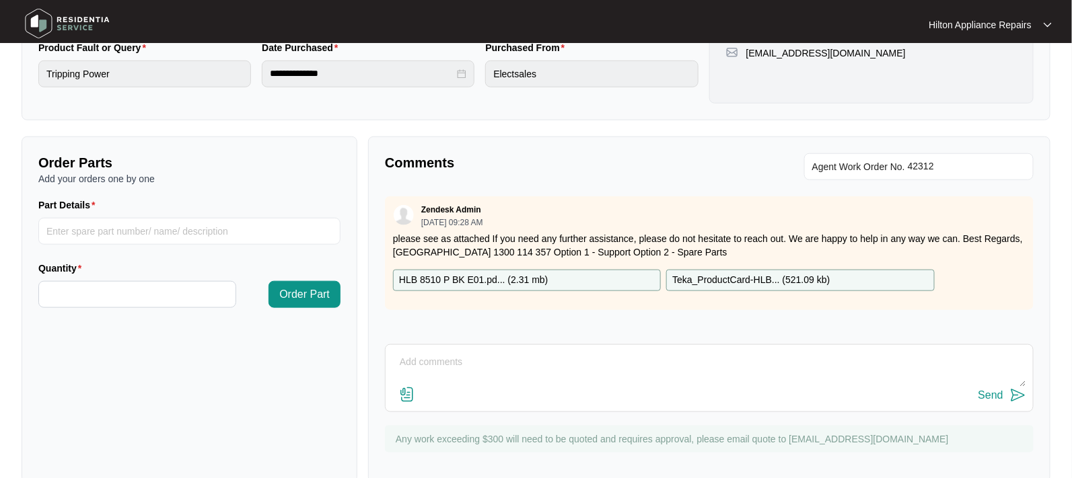
scroll to position [413, 0]
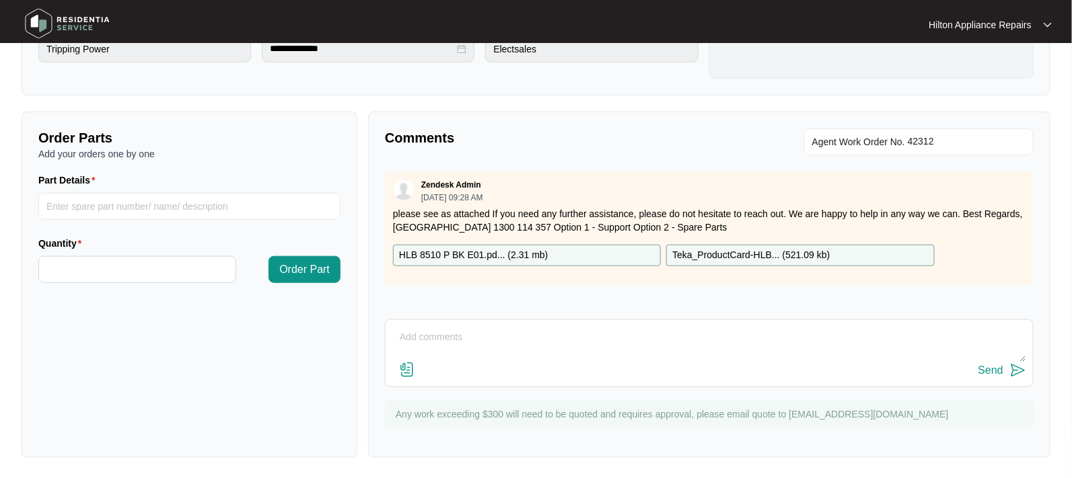
click at [427, 346] on textarea at bounding box center [709, 344] width 634 height 35
paste textarea "Called [PERSON_NAME], he will check when handover will be and will call us back…"
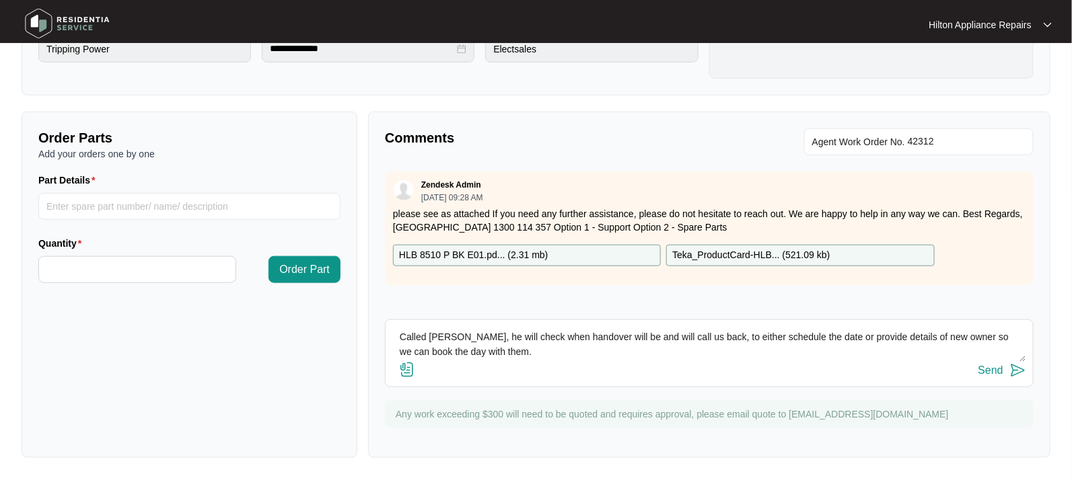
type textarea "Called [PERSON_NAME], he will check when handover will be and will call us back…"
click at [980, 367] on div "Send" at bounding box center [990, 371] width 25 height 12
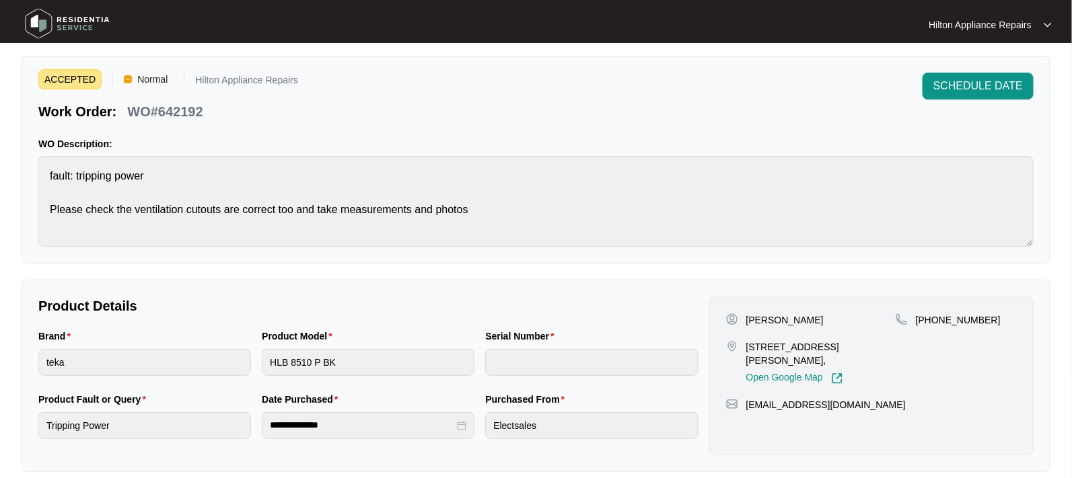
scroll to position [0, 0]
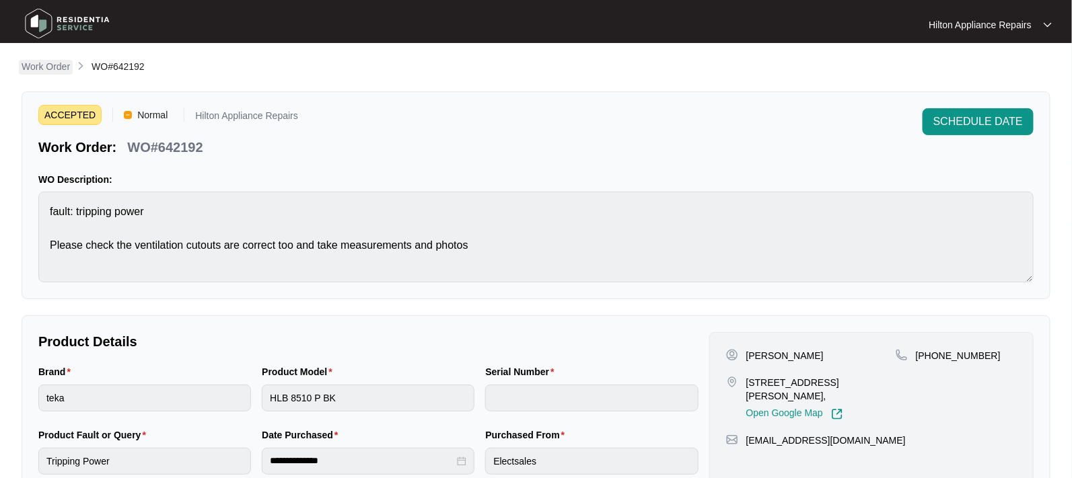
click at [27, 65] on p "Work Order" at bounding box center [46, 66] width 48 height 13
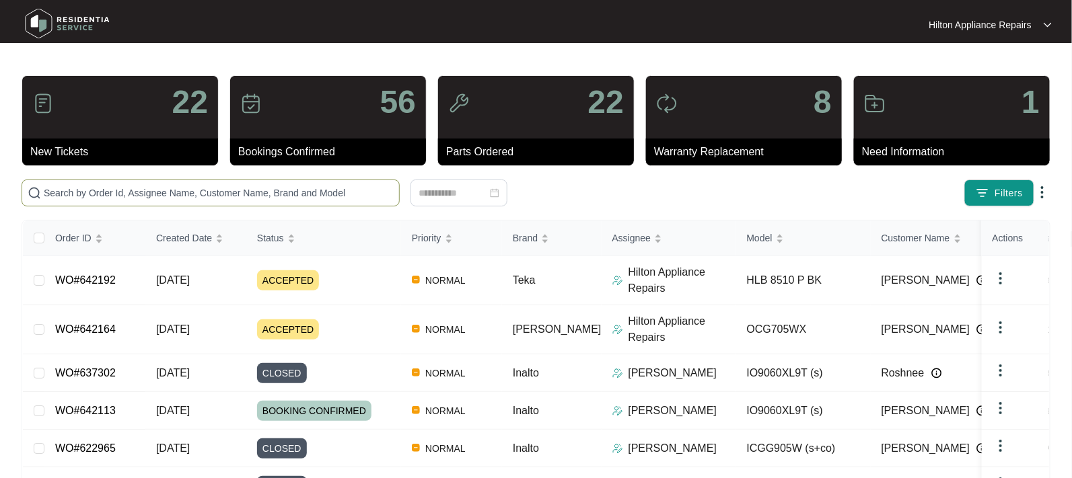
click at [82, 192] on input "text" at bounding box center [219, 193] width 350 height 15
paste input "WO#635973"
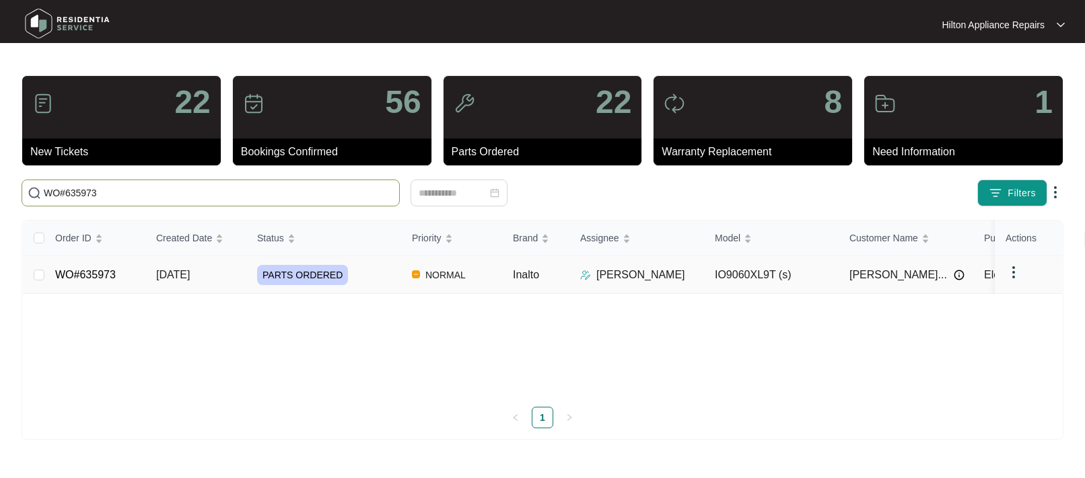
type input "WO#635973"
click at [100, 271] on link "WO#635973" at bounding box center [85, 274] width 61 height 11
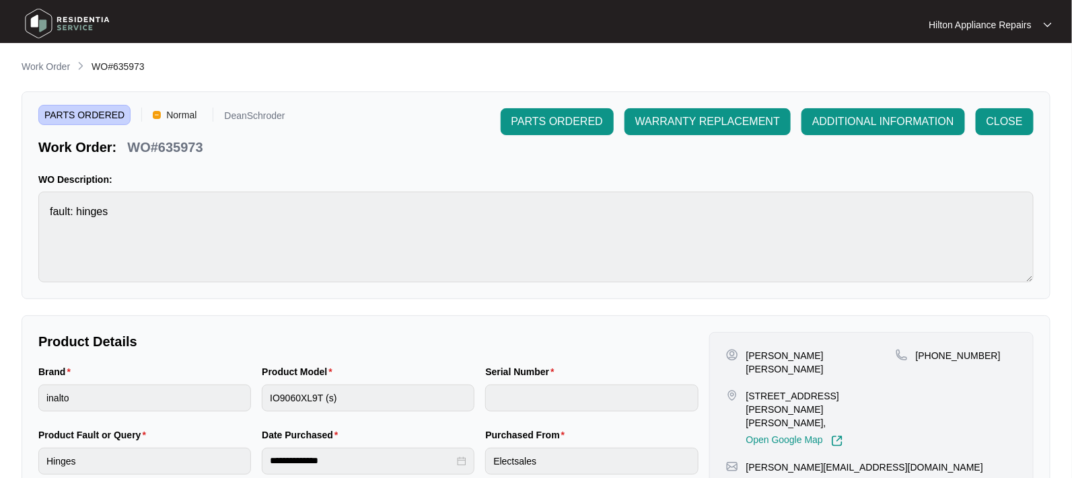
drag, startPoint x: 38, startPoint y: 65, endPoint x: 52, endPoint y: 64, distance: 14.1
click at [38, 65] on p "Work Order" at bounding box center [46, 66] width 48 height 13
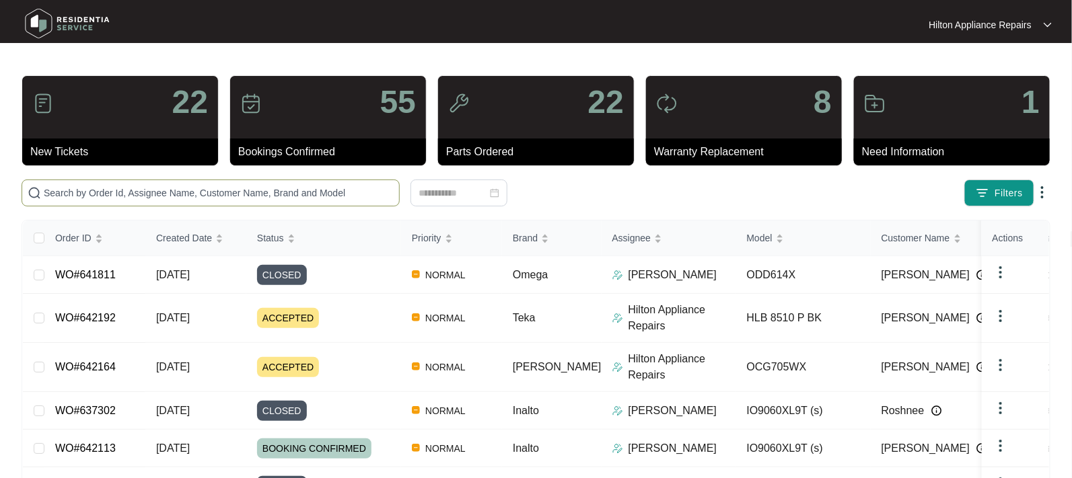
click at [85, 188] on input "text" at bounding box center [219, 193] width 350 height 15
paste input "WO#636939"
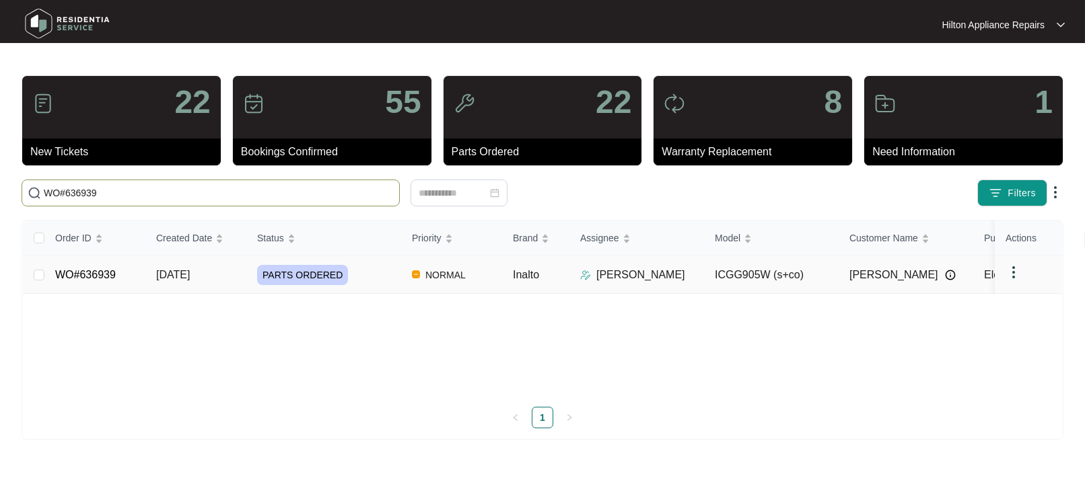
type input "WO#636939"
click at [182, 271] on span "[DATE]" at bounding box center [173, 274] width 34 height 11
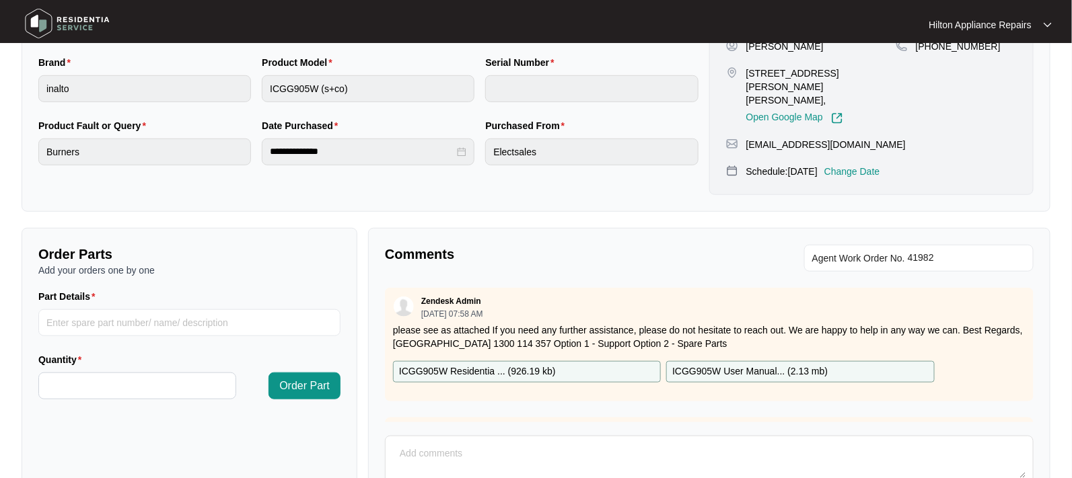
scroll to position [413, 0]
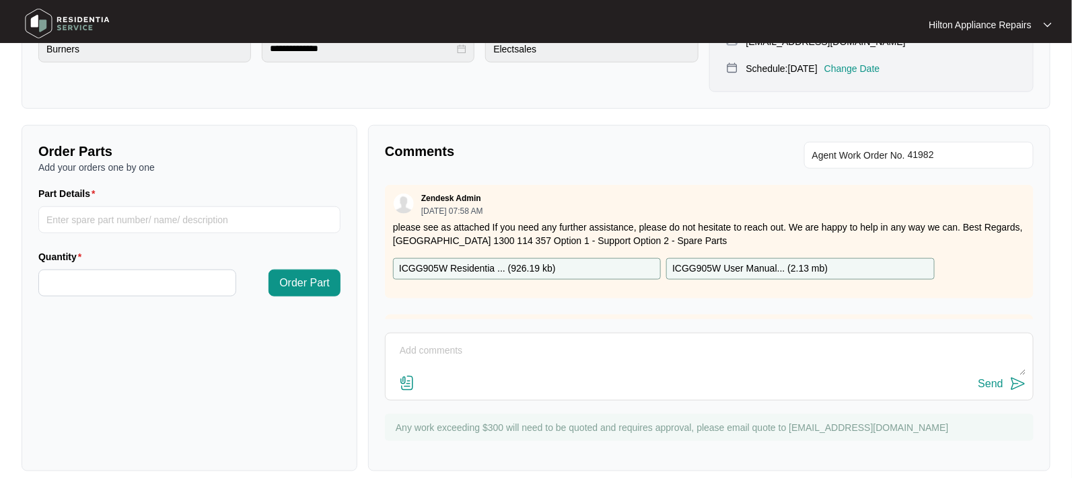
click at [445, 341] on textarea at bounding box center [709, 358] width 634 height 35
paste textarea "WO#636939"
click at [496, 341] on textarea "Plumbing advised: "" at bounding box center [709, 358] width 634 height 35
paste textarea "Hi guys, Its 35.4 Flameout protection valve new part number SP13908. I would al…"
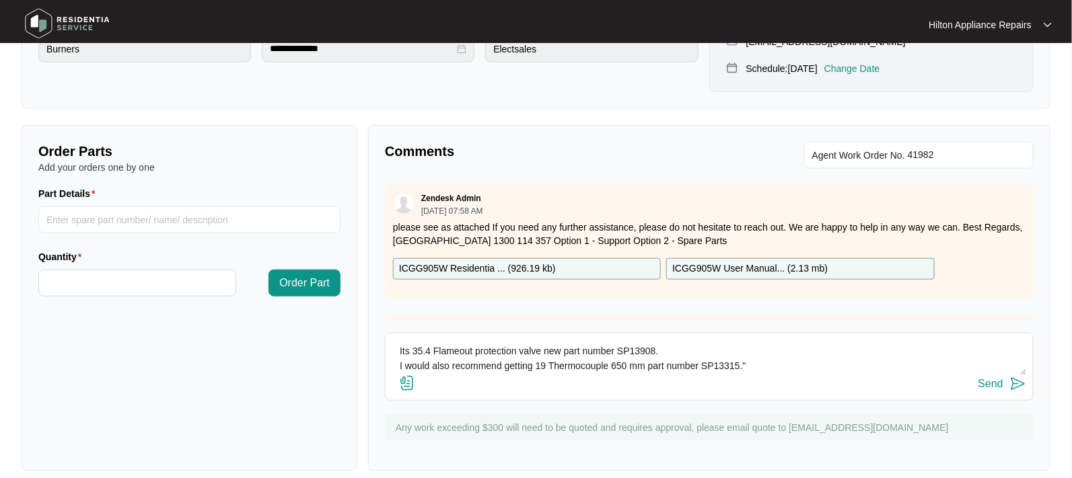
click at [398, 341] on textarea "Plumbing advised: "Hi guys, Its 35.4 Flameout protection valve new part number …" at bounding box center [709, 358] width 634 height 35
type textarea "Plumbing advised: "Its 35.4 Flameout protection valve new part number SP13908. …"
click at [996, 378] on div "Send" at bounding box center [990, 384] width 25 height 12
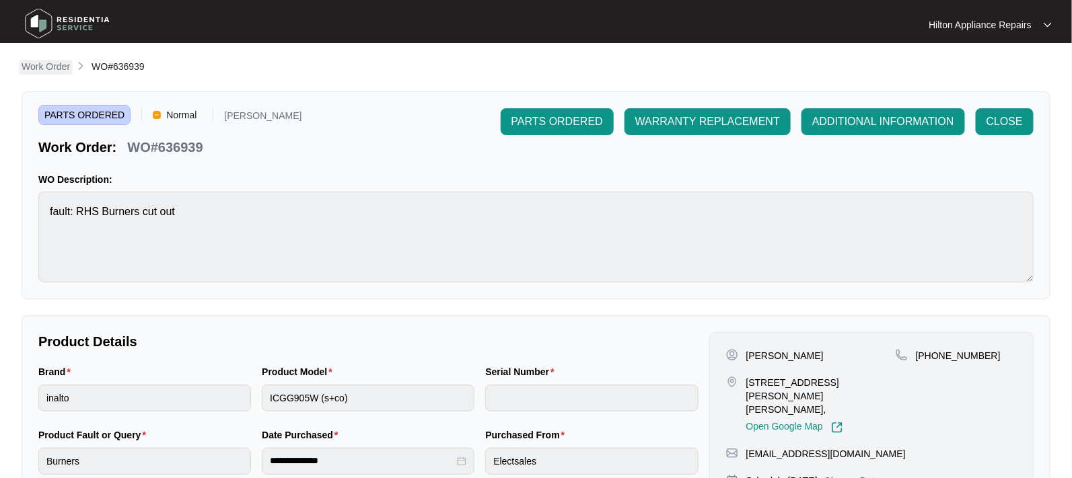
click at [46, 65] on p "Work Order" at bounding box center [46, 66] width 48 height 13
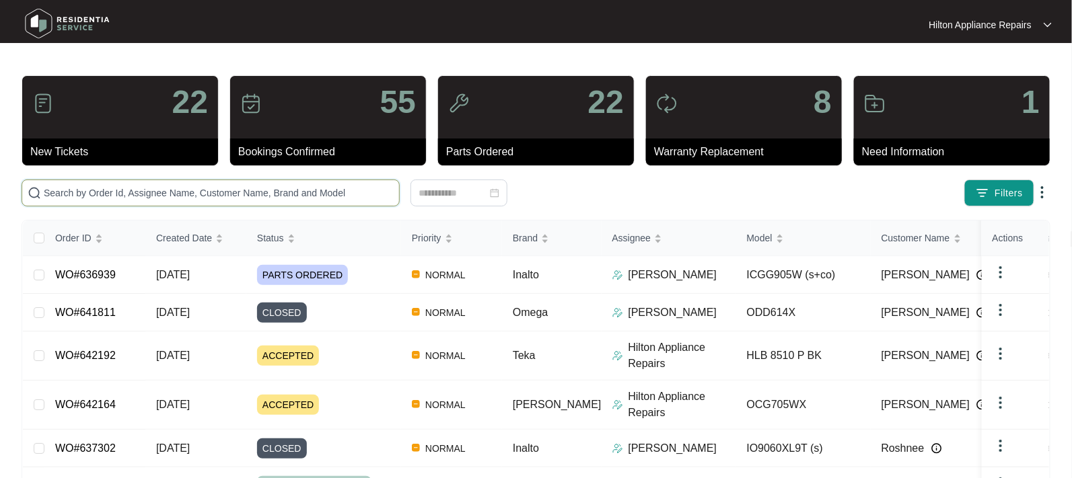
click at [76, 198] on input "text" at bounding box center [219, 193] width 350 height 15
paste input "WO#641303"
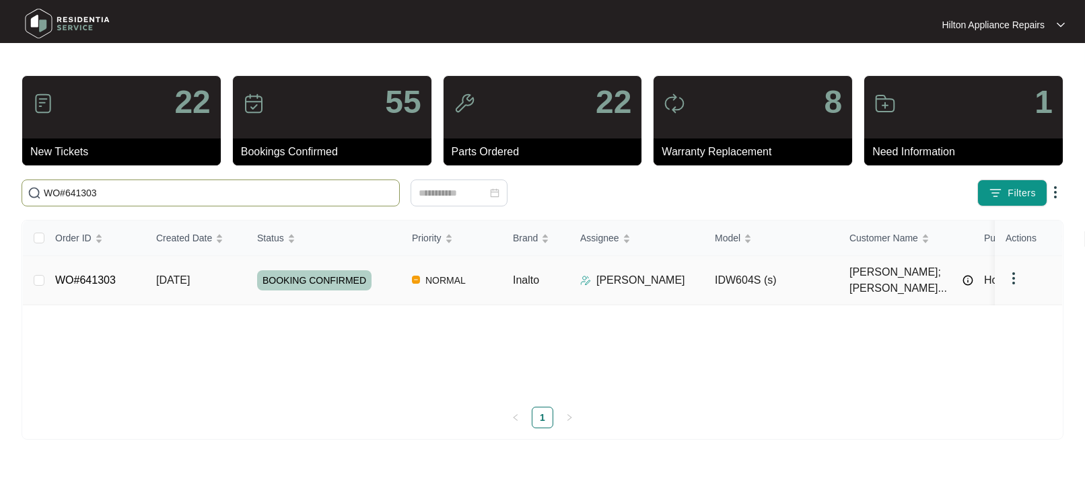
type input "WO#641303"
click at [190, 275] on span "[DATE]" at bounding box center [173, 280] width 34 height 11
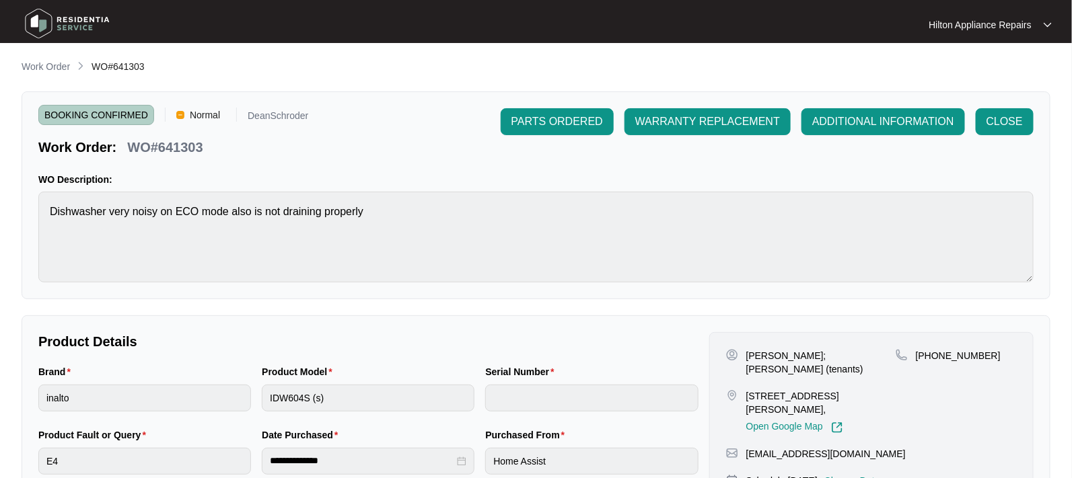
click at [32, 67] on p "Work Order" at bounding box center [46, 66] width 48 height 13
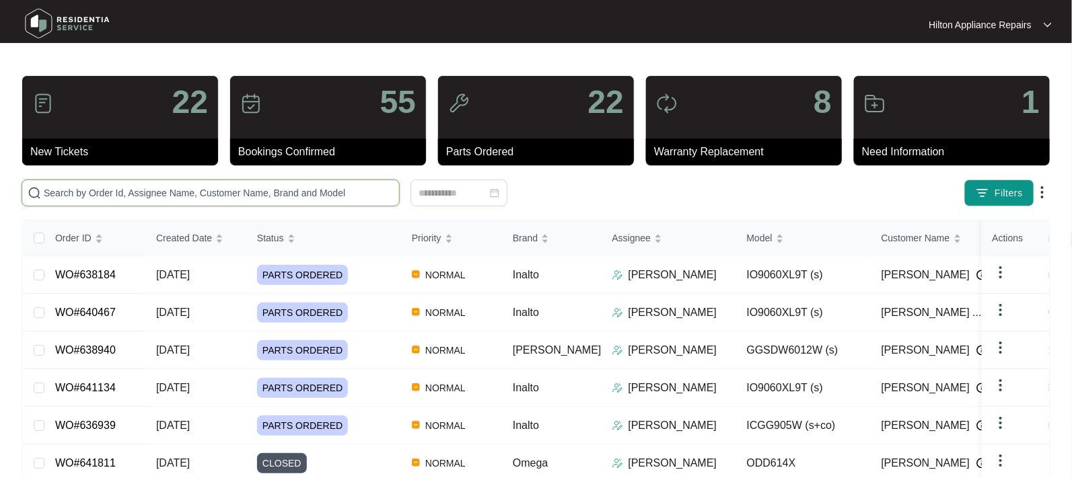
click at [59, 190] on input "text" at bounding box center [219, 193] width 350 height 15
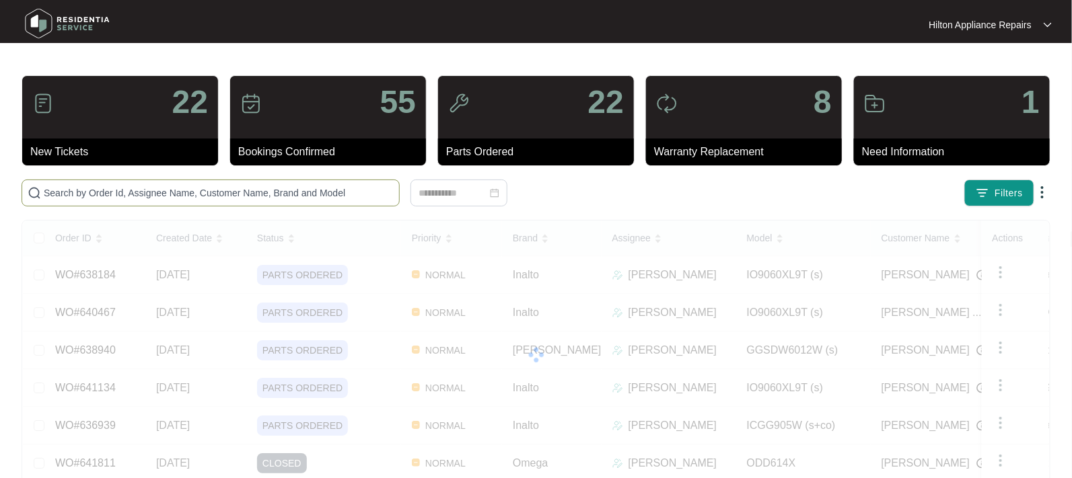
paste input "636939"
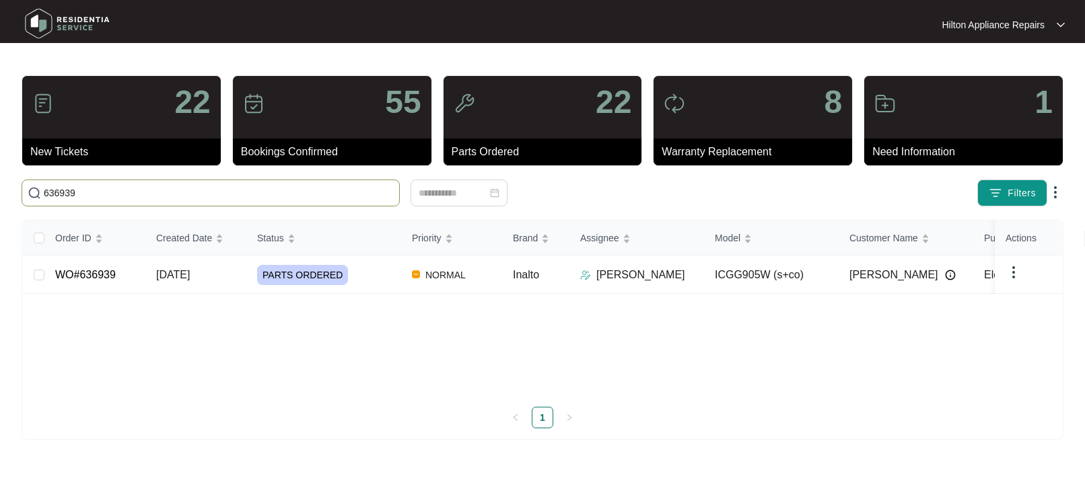
type input "636939"
click at [189, 271] on span "[DATE]" at bounding box center [173, 274] width 34 height 11
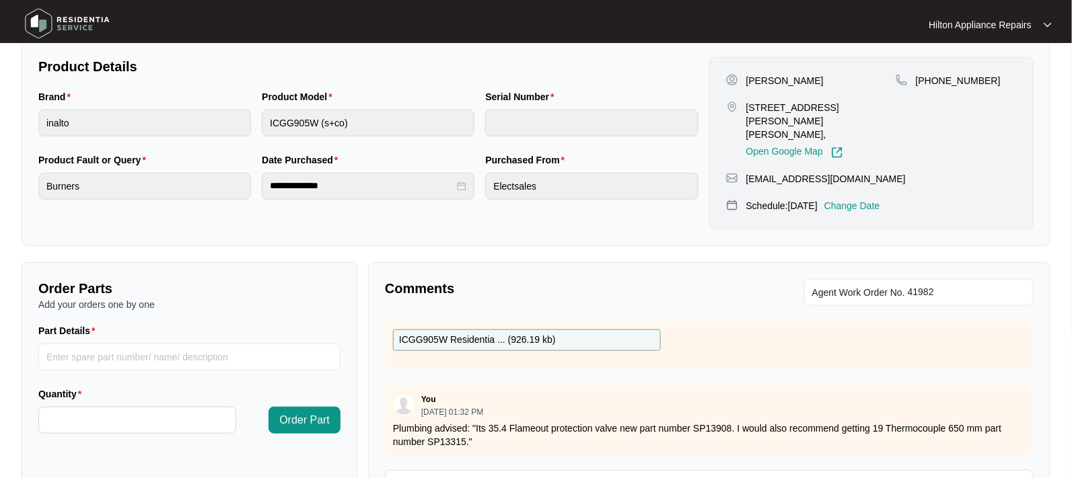
scroll to position [160, 0]
